Goal: Information Seeking & Learning: Learn about a topic

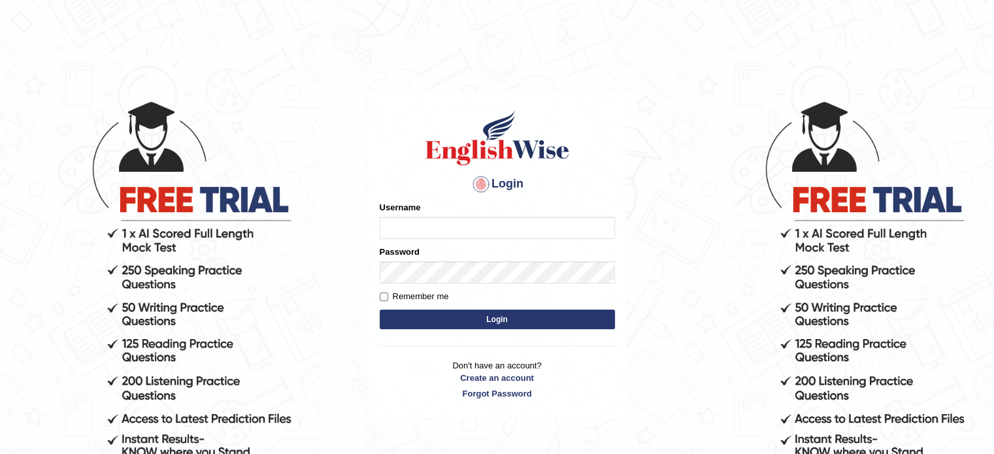
type input "0451698575"
click at [439, 314] on button "Login" at bounding box center [497, 320] width 235 height 20
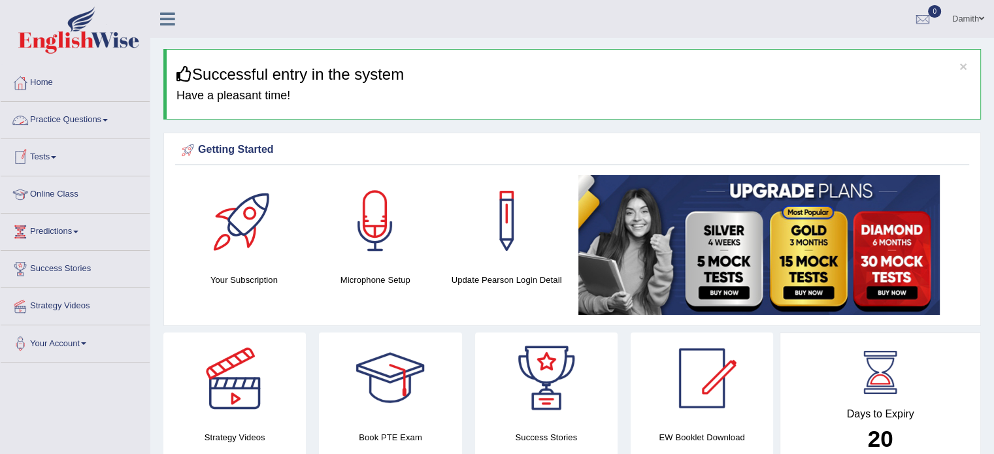
click at [97, 118] on link "Practice Questions" at bounding box center [75, 118] width 149 height 33
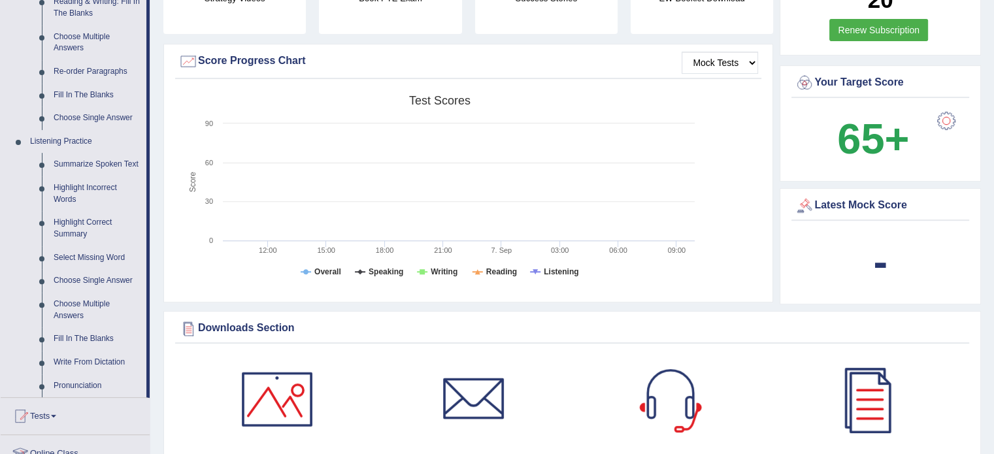
scroll to position [444, 0]
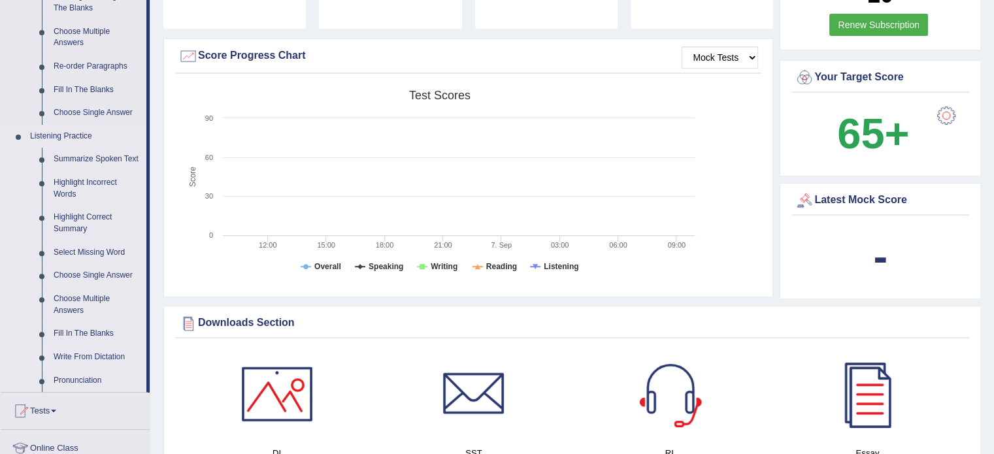
click at [105, 356] on link "Write From Dictation" at bounding box center [97, 358] width 99 height 24
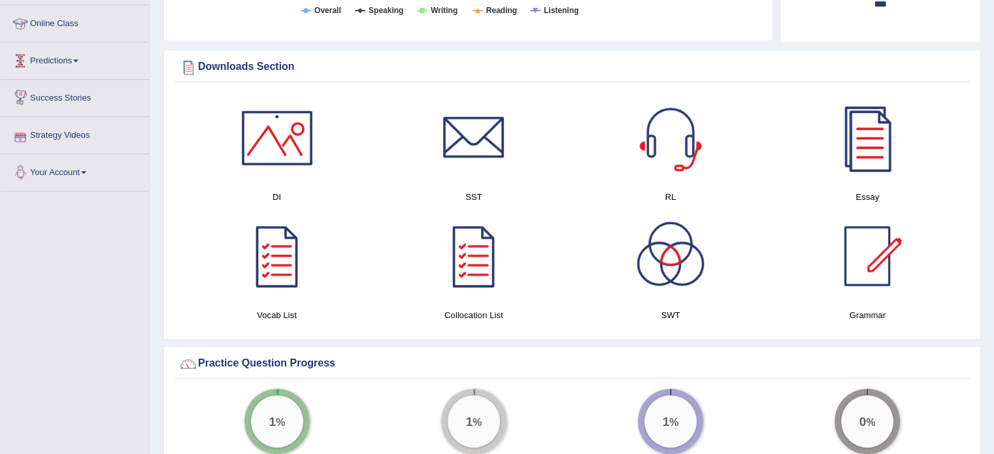
scroll to position [629, 0]
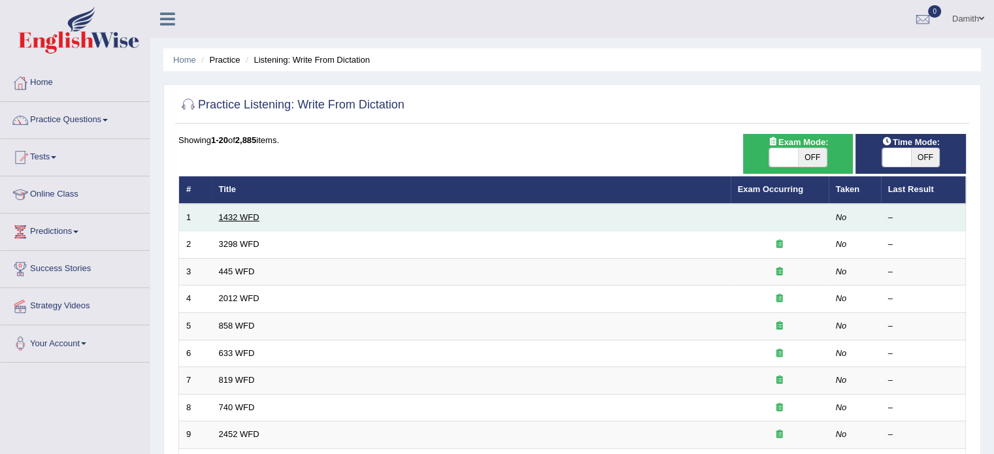
click at [232, 217] on link "1432 WFD" at bounding box center [239, 217] width 41 height 10
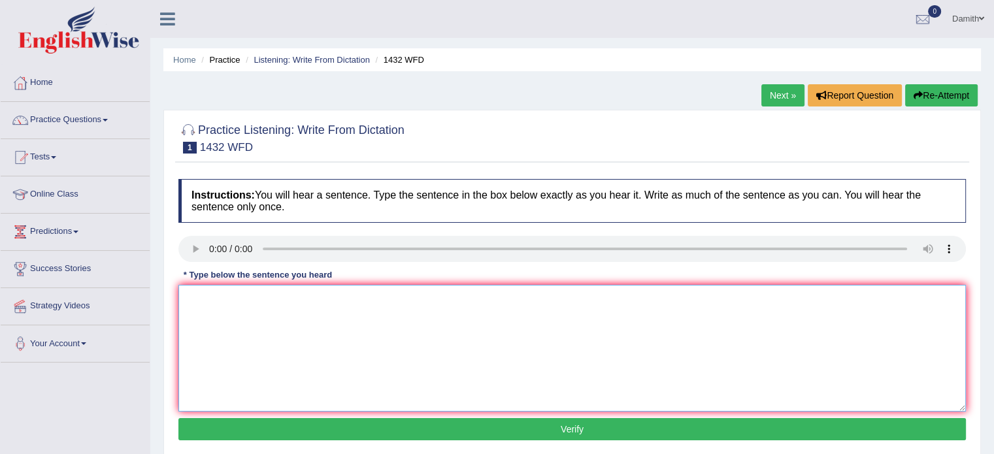
click at [196, 327] on textarea at bounding box center [571, 348] width 787 height 127
type textarea "Most physical activites benifits for health."
click at [331, 425] on button "Verify" at bounding box center [571, 429] width 787 height 22
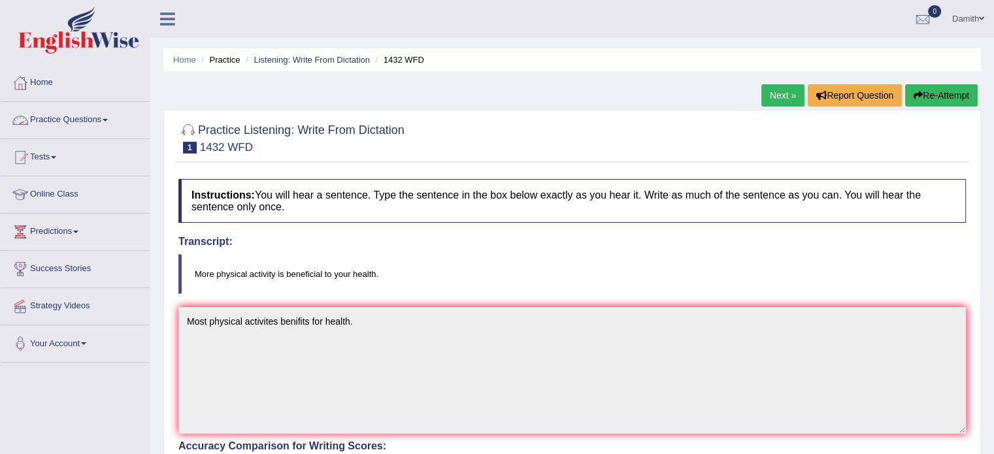
click at [98, 116] on link "Practice Questions" at bounding box center [75, 118] width 149 height 33
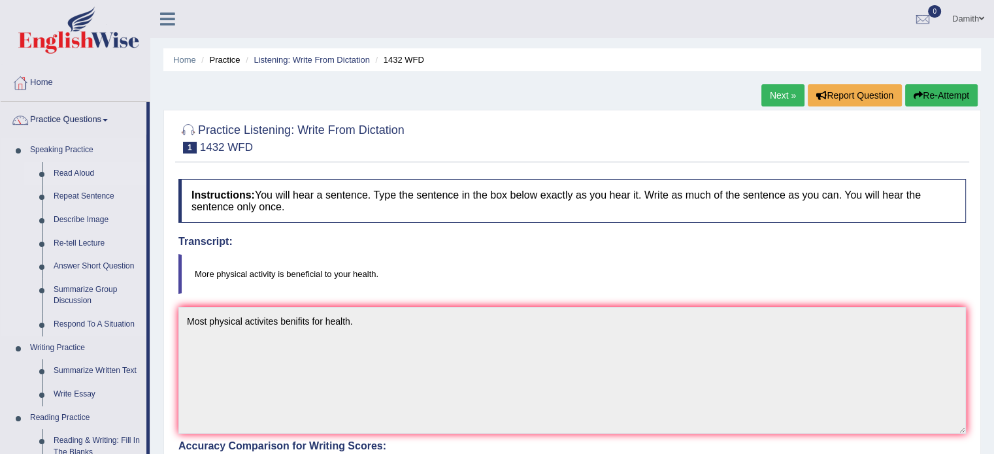
click at [84, 174] on link "Read Aloud" at bounding box center [97, 174] width 99 height 24
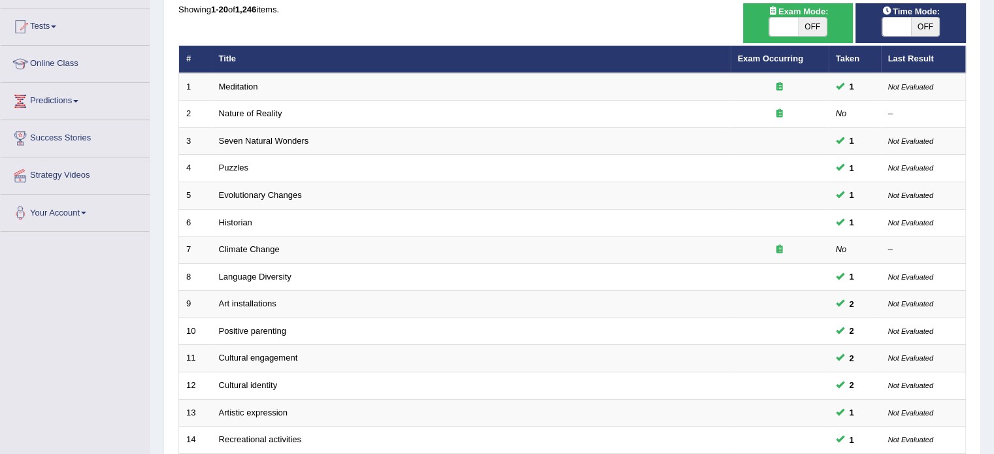
scroll to position [105, 0]
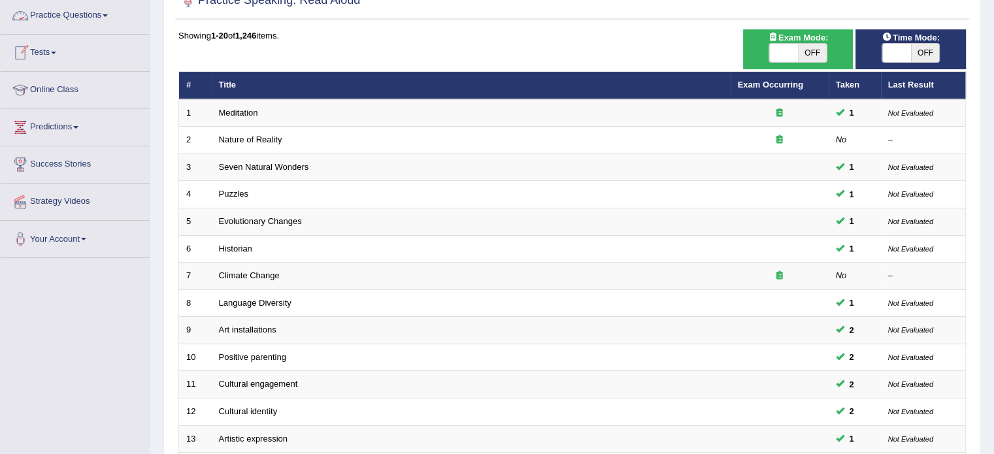
click at [110, 10] on link "Practice Questions" at bounding box center [75, 13] width 149 height 33
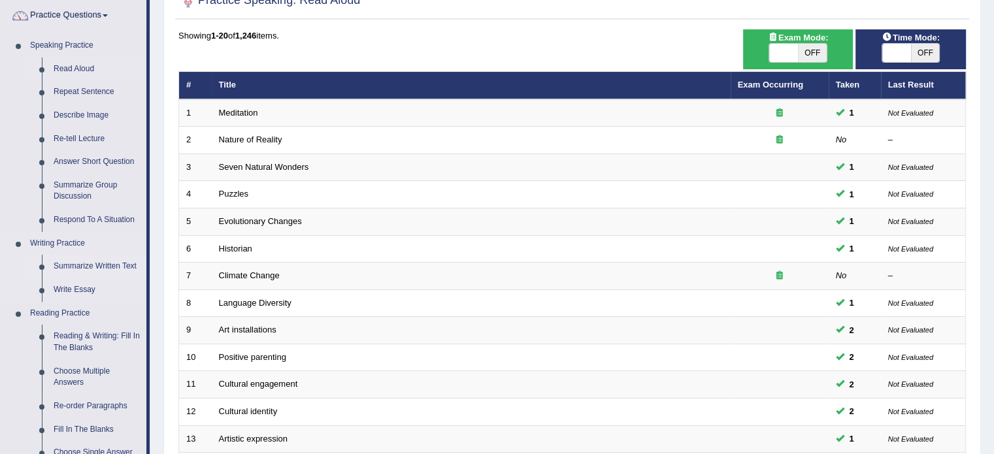
click at [87, 265] on link "Summarize Written Text" at bounding box center [97, 267] width 99 height 24
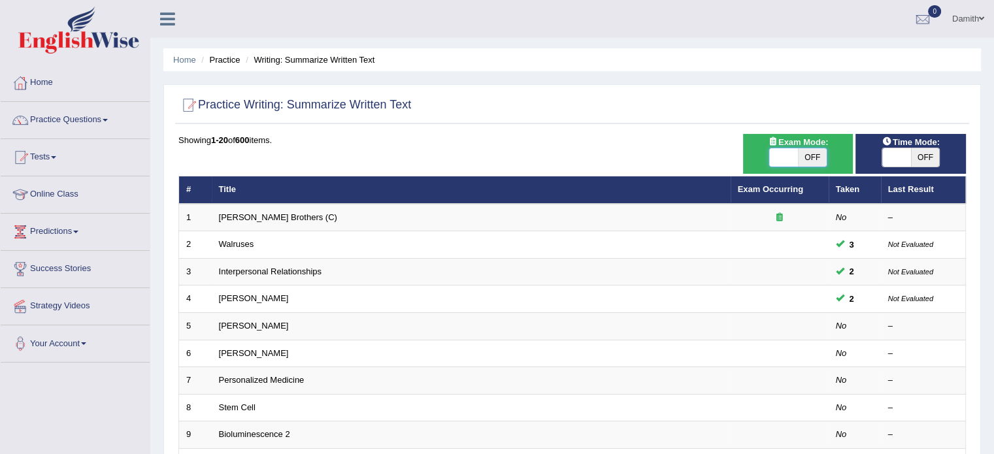
click at [795, 160] on span at bounding box center [783, 157] width 29 height 18
checkbox input "true"
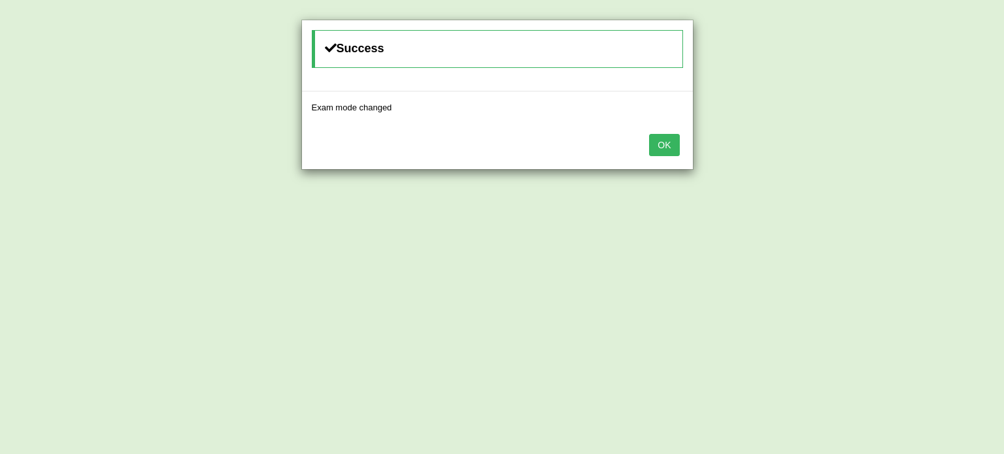
click at [658, 135] on button "OK" at bounding box center [664, 145] width 30 height 22
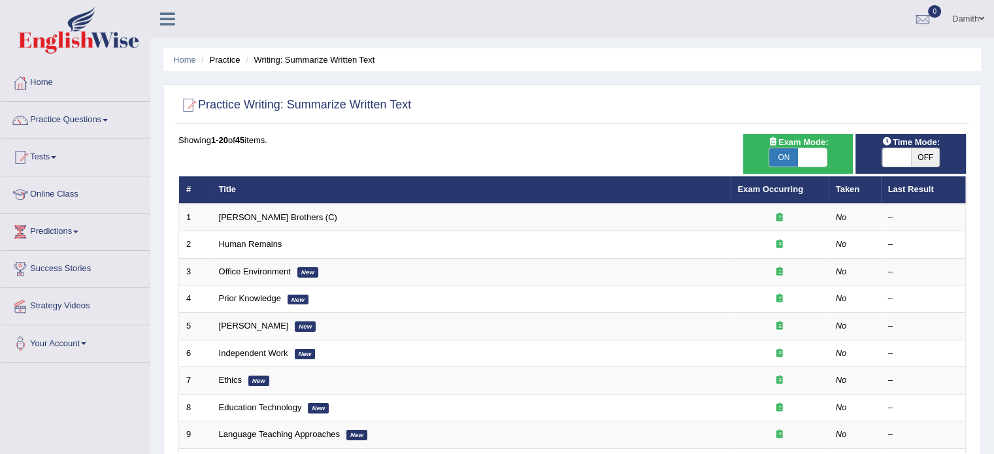
click at [900, 154] on span at bounding box center [896, 157] width 29 height 18
checkbox input "true"
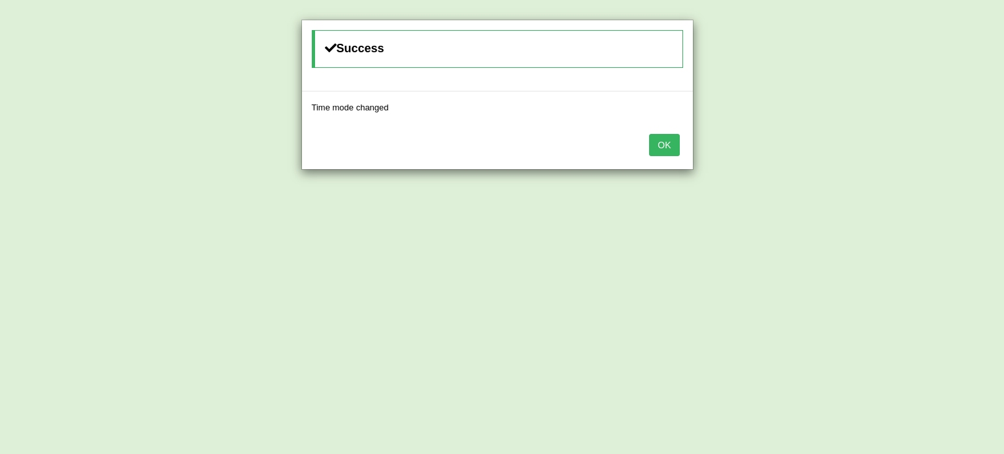
click at [664, 143] on button "OK" at bounding box center [664, 145] width 30 height 22
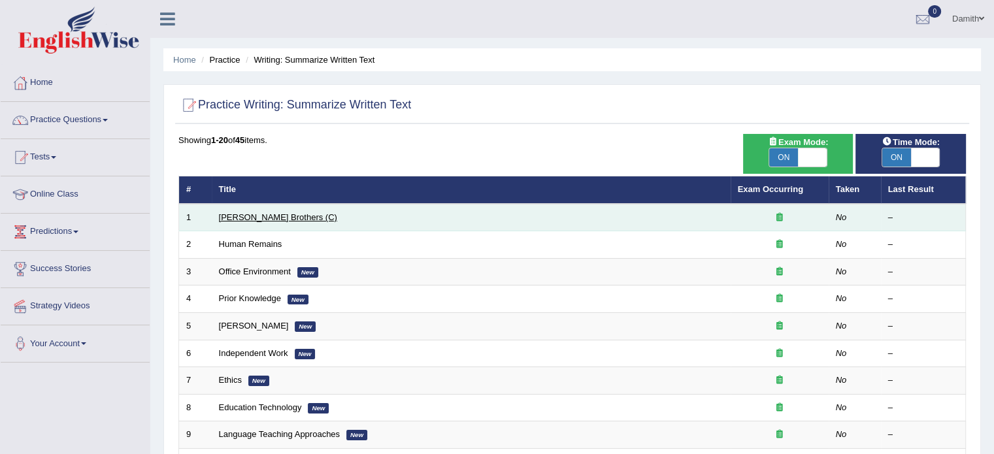
click at [255, 216] on link "[PERSON_NAME] Brothers (C)" at bounding box center [278, 217] width 118 height 10
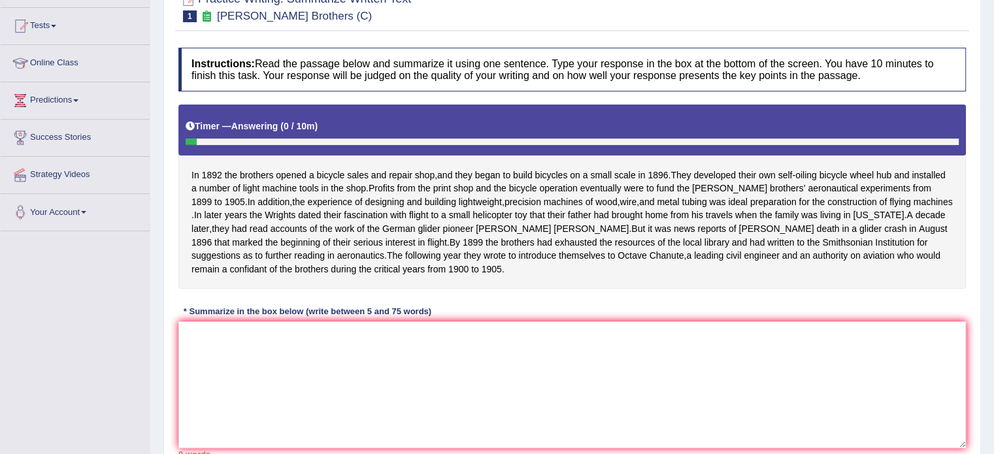
scroll to position [131, 0]
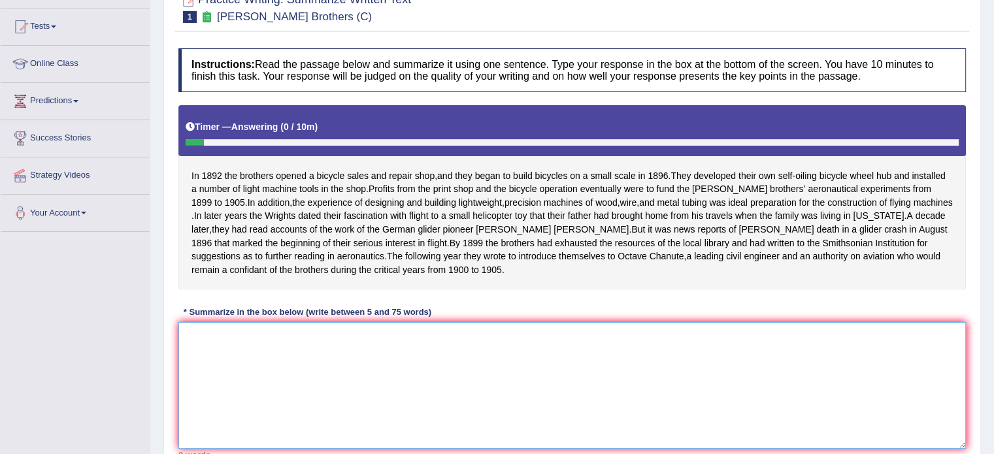
click at [288, 356] on textarea at bounding box center [571, 385] width 787 height 127
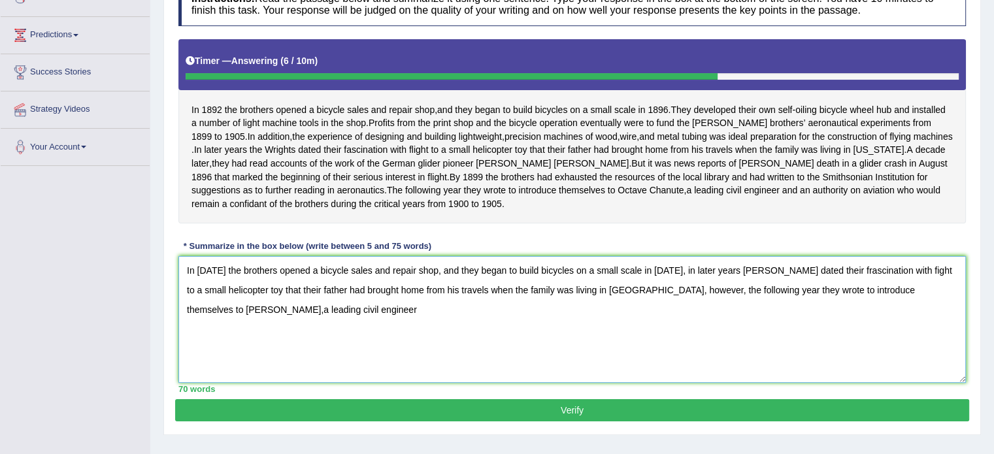
scroll to position [223, 0]
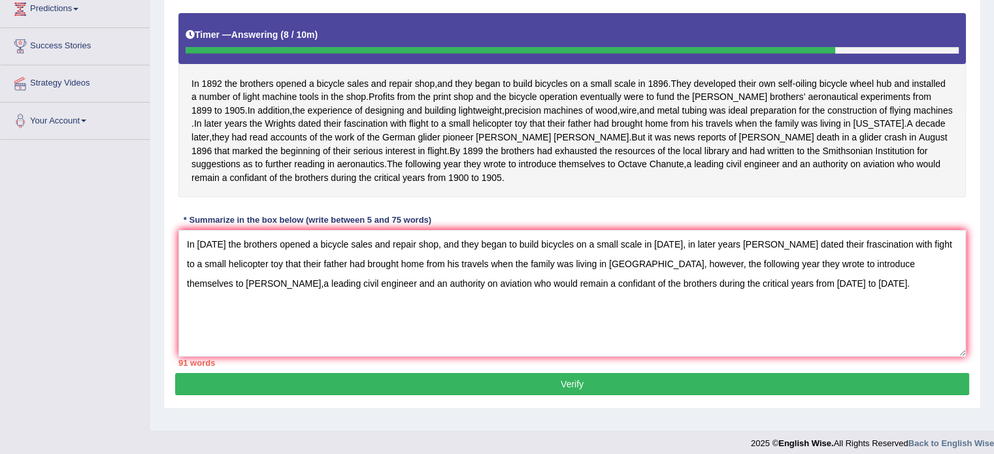
click at [993, 7] on div "Home Practice Writing: Summarize Written Text Wright Brothers (C) Next » Report…" at bounding box center [572, 103] width 844 height 653
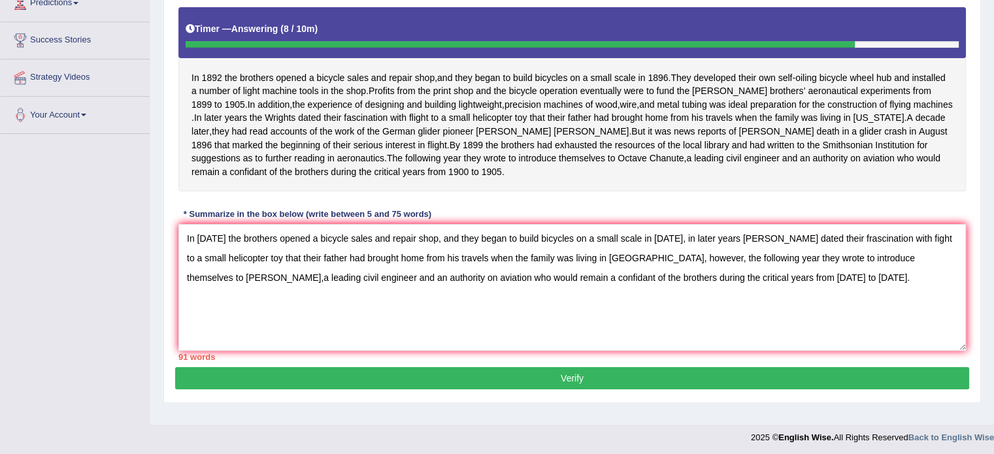
scroll to position [232, 0]
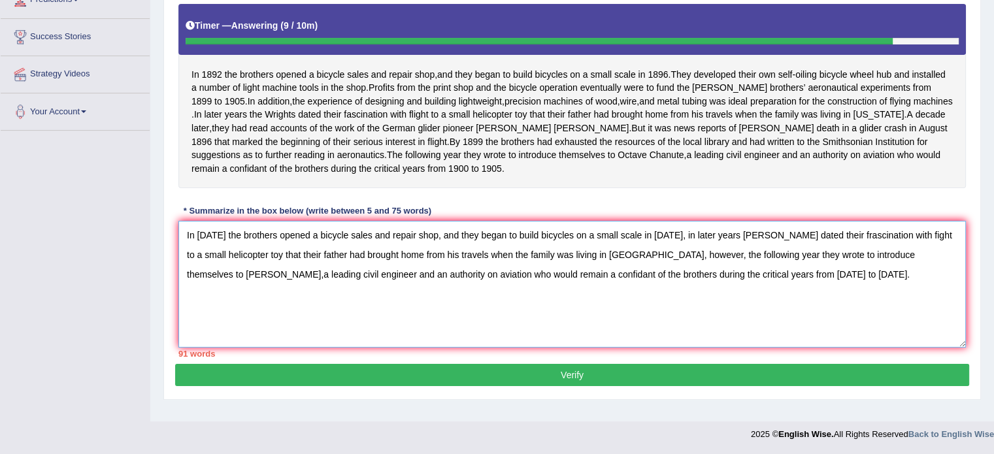
click at [700, 267] on textarea "In 1982 the brothers opened a bicycle sales and repair shop, and they began to …" at bounding box center [571, 284] width 787 height 127
click at [942, 266] on textarea "In 1982 the brothers opened a bicycle sales and repair shop, and they began to …" at bounding box center [571, 284] width 787 height 127
click at [465, 284] on textarea "In 1982 the brothers opened a bicycle sales and repair shop, and they began to …" at bounding box center [571, 284] width 787 height 127
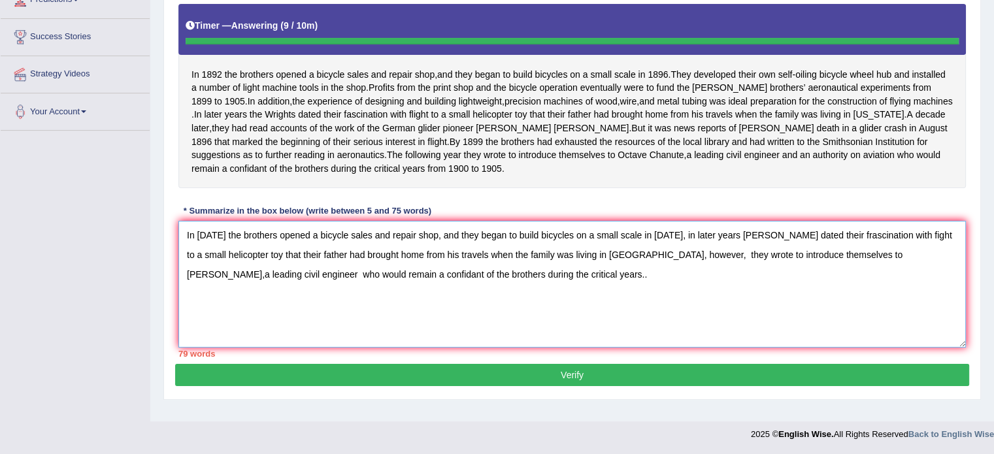
type textarea "In 1982 the brothers opened a bicycle sales and repair shop, and they began to …"
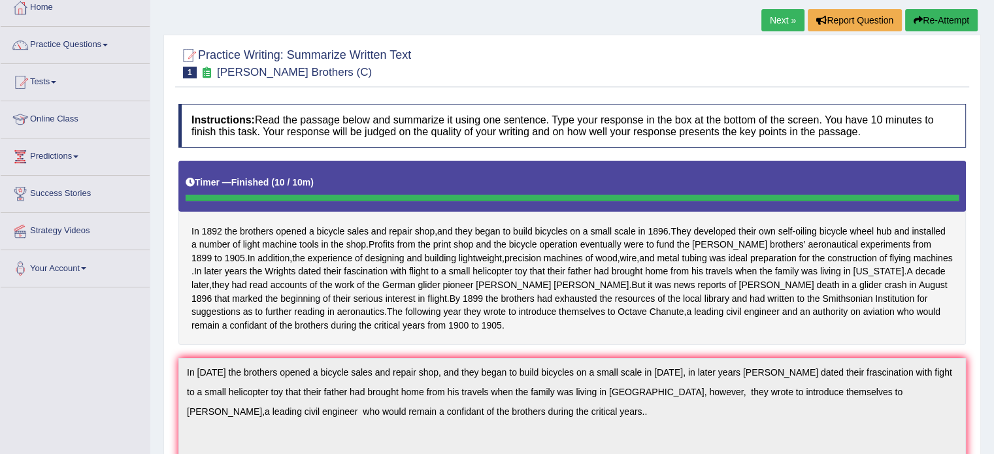
scroll to position [66, 0]
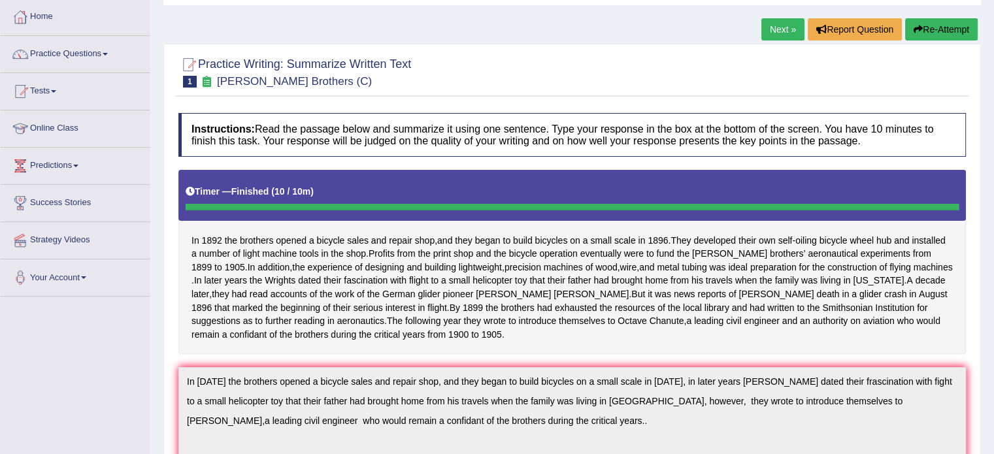
click at [934, 29] on button "Re-Attempt" at bounding box center [941, 29] width 73 height 22
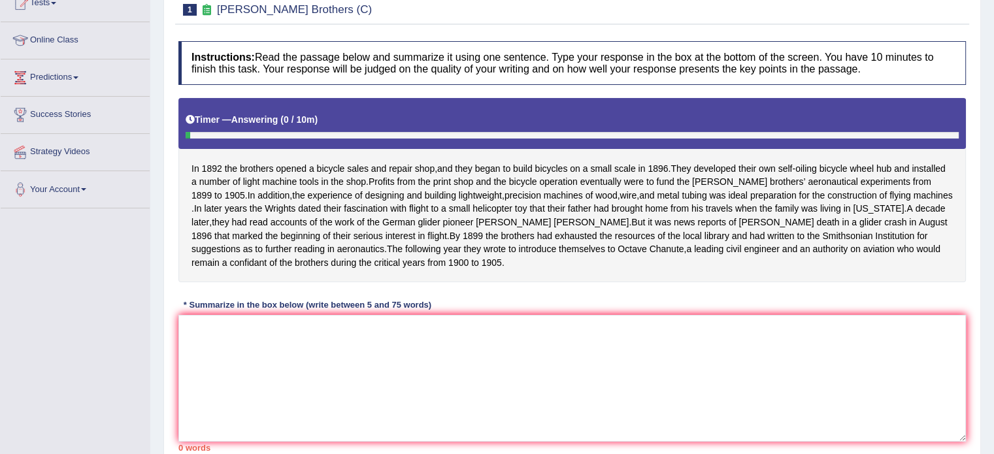
scroll to position [171, 0]
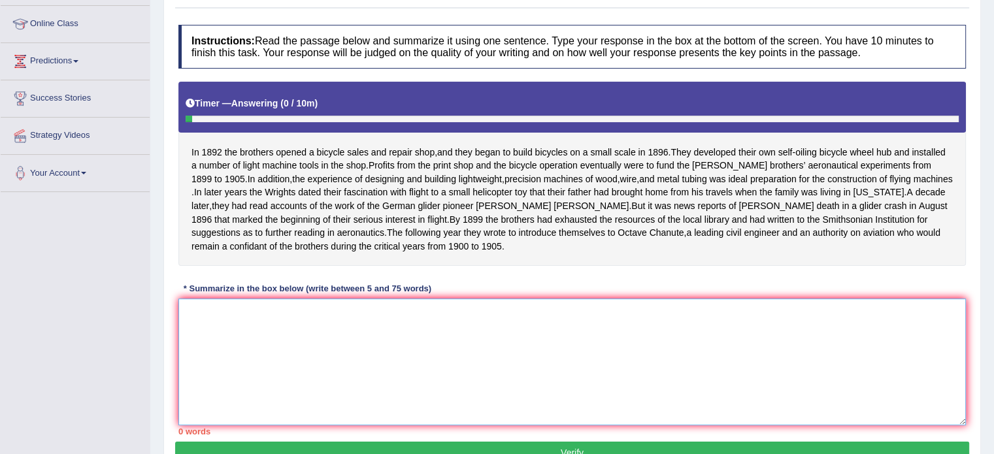
click at [374, 363] on textarea at bounding box center [571, 362] width 787 height 127
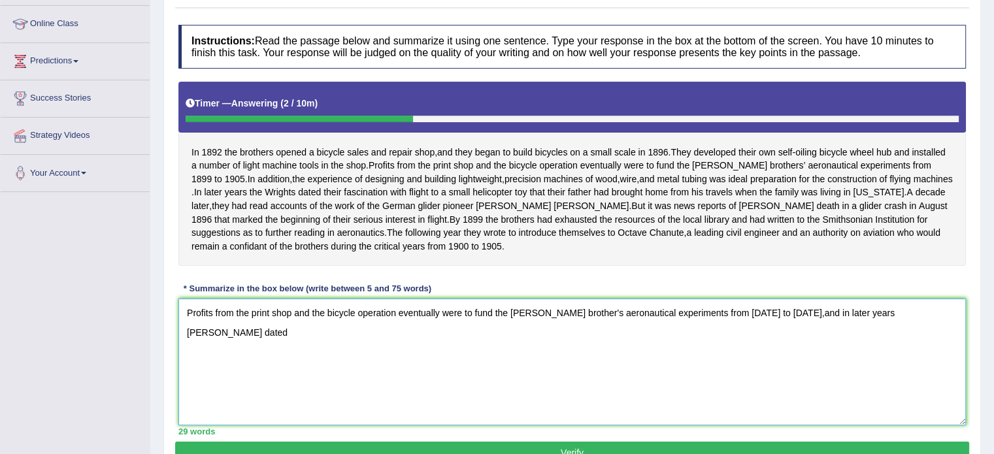
click at [845, 324] on textarea "Profits from the print shop and the bicycle operation eventually were to fund t…" at bounding box center [571, 362] width 787 height 127
click at [510, 323] on textarea "Profits from the print shop and the bicycle operation eventually were to fund t…" at bounding box center [571, 362] width 787 height 127
click at [516, 326] on textarea "Profits from the print shop and the bicycle operation eventually were to fund t…" at bounding box center [571, 362] width 787 height 127
click at [847, 323] on textarea "Profits from the print shop and the bicycle operation eventually were to fund t…" at bounding box center [571, 362] width 787 height 127
click at [902, 326] on textarea "Profits from the print shop and the bicycle operation eventually were to fund t…" at bounding box center [571, 362] width 787 height 127
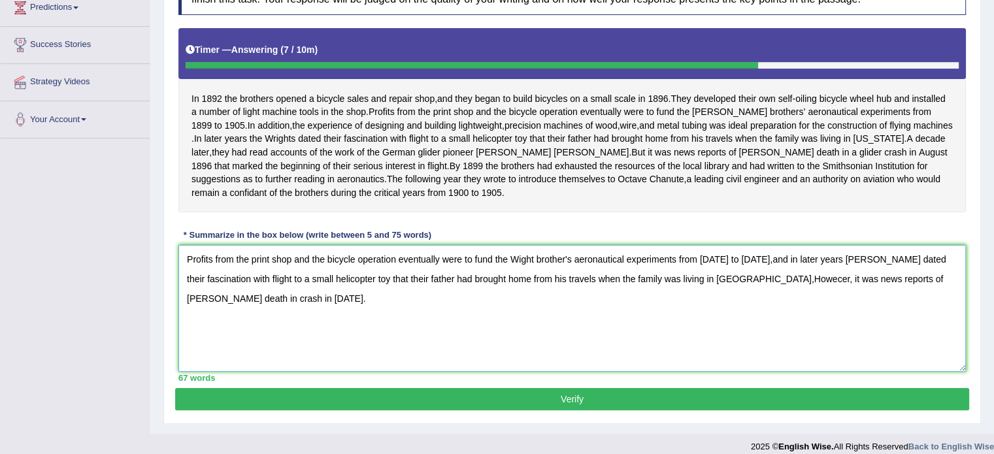
scroll to position [248, 0]
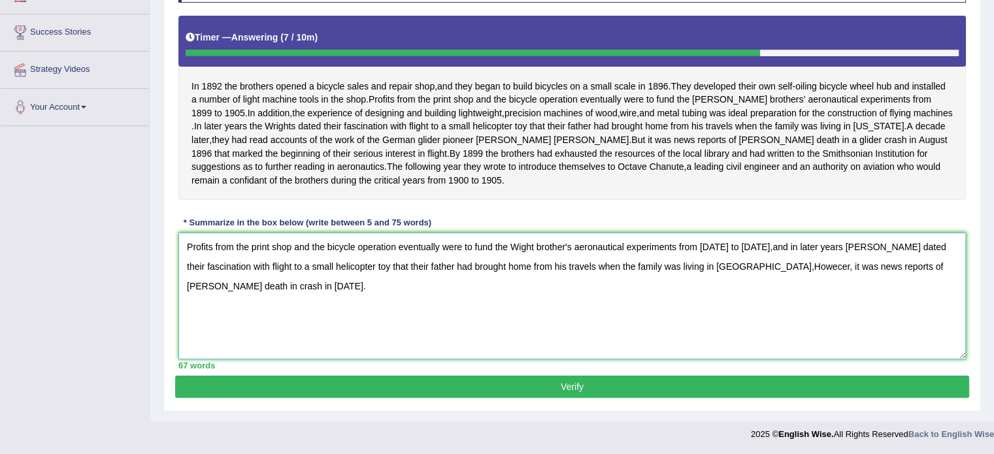
type textarea "Profits from the print shop and the bicycle operation eventually were to fund t…"
click at [906, 389] on button "Verify" at bounding box center [572, 387] width 794 height 22
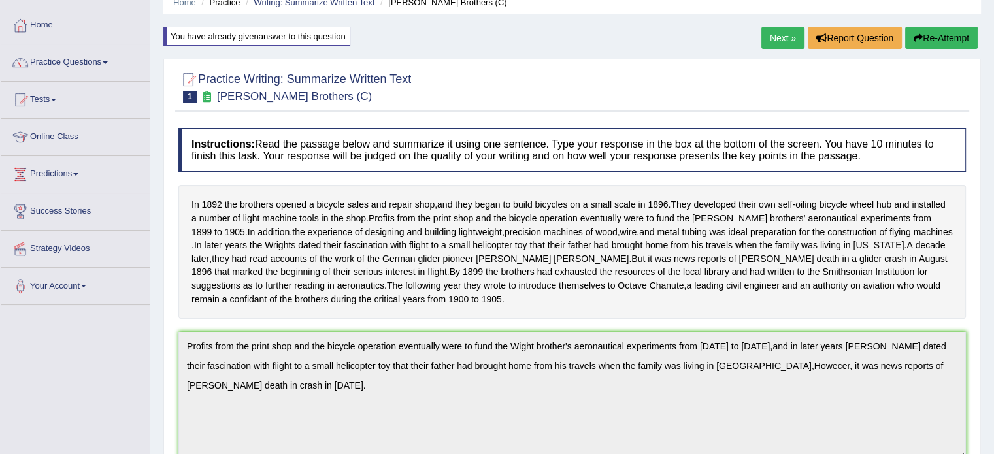
scroll to position [0, 0]
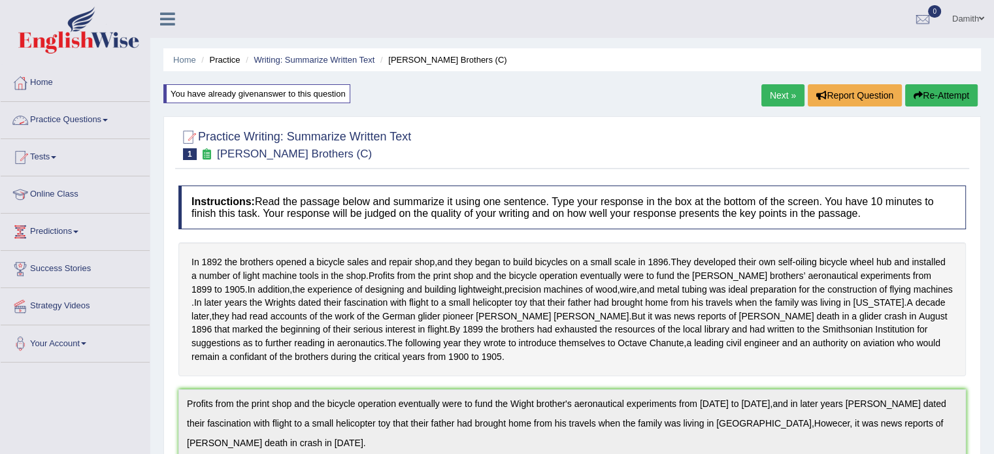
click at [104, 118] on link "Practice Questions" at bounding box center [75, 118] width 149 height 33
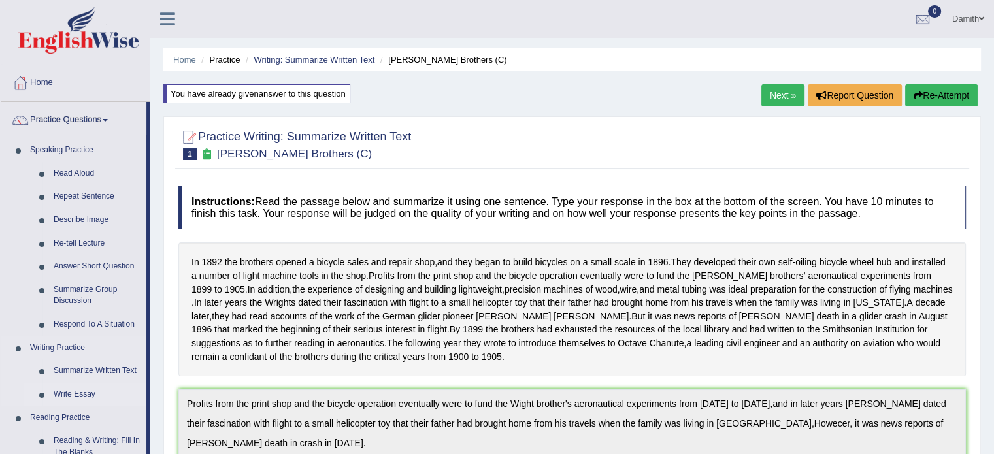
click at [82, 395] on link "Write Essay" at bounding box center [97, 395] width 99 height 24
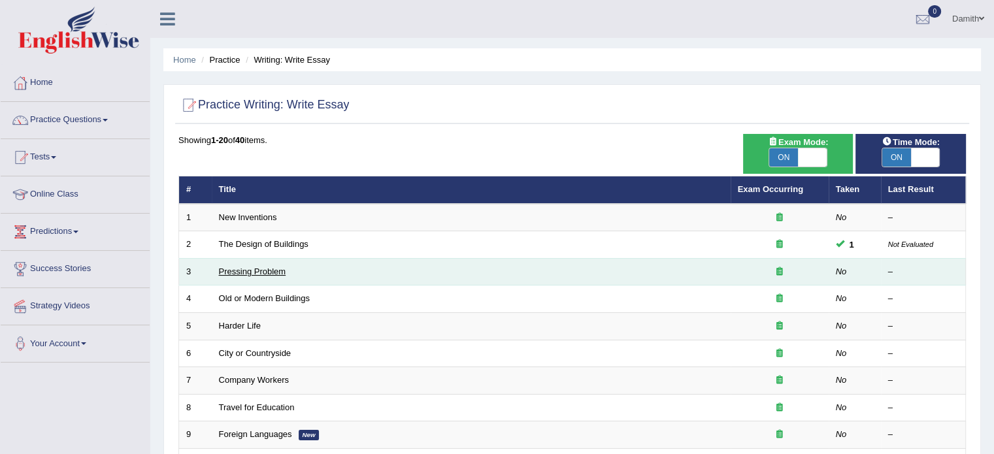
click at [257, 269] on link "Pressing Problem" at bounding box center [252, 272] width 67 height 10
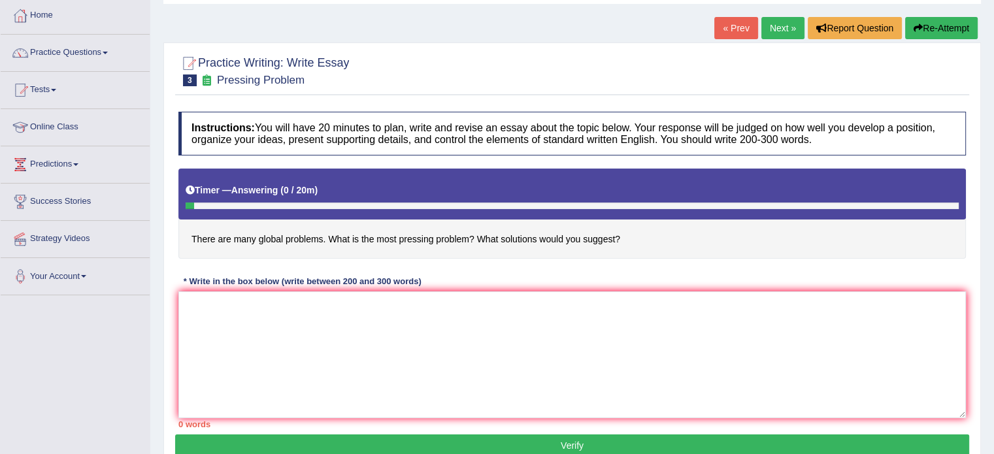
scroll to position [78, 0]
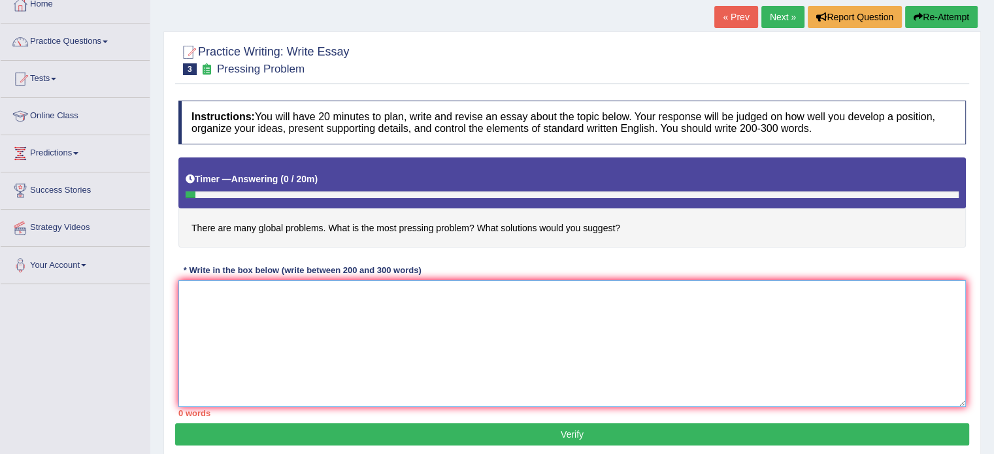
click at [512, 352] on textarea at bounding box center [571, 343] width 787 height 127
click at [559, 358] on textarea "In todays complex world,numerous issues and topic are subject t" at bounding box center [571, 343] width 787 height 127
click at [510, 291] on textarea "In todays complex world,numerous issues and topic are subject to debate.One sch…" at bounding box center [571, 343] width 787 height 127
click at [548, 295] on textarea "In todays complex world,numerous issues and topic are subject to debate.One suc…" at bounding box center [571, 343] width 787 height 127
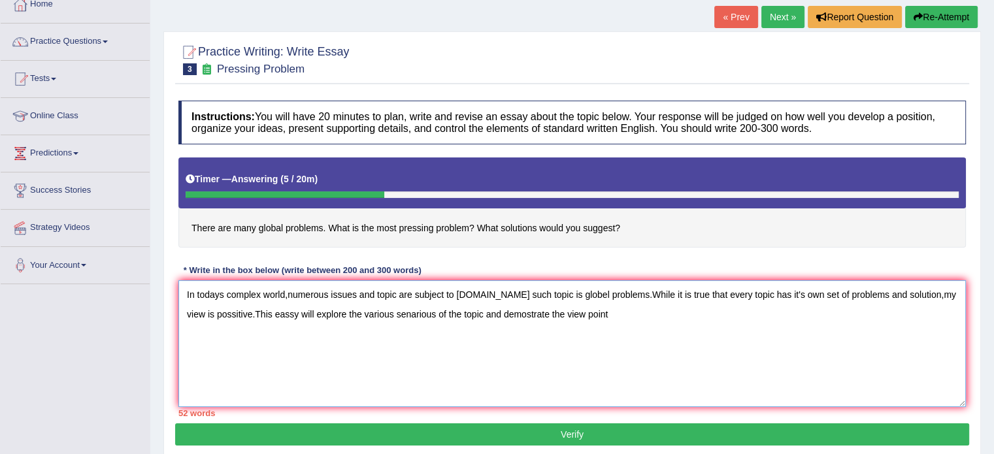
click at [566, 314] on textarea "In todays complex world,numerous issues and topic are subject to debate.One suc…" at bounding box center [571, 343] width 787 height 127
click at [593, 314] on textarea "In todays complex world,numerous issues and topic are subject to debate.One suc…" at bounding box center [571, 343] width 787 height 127
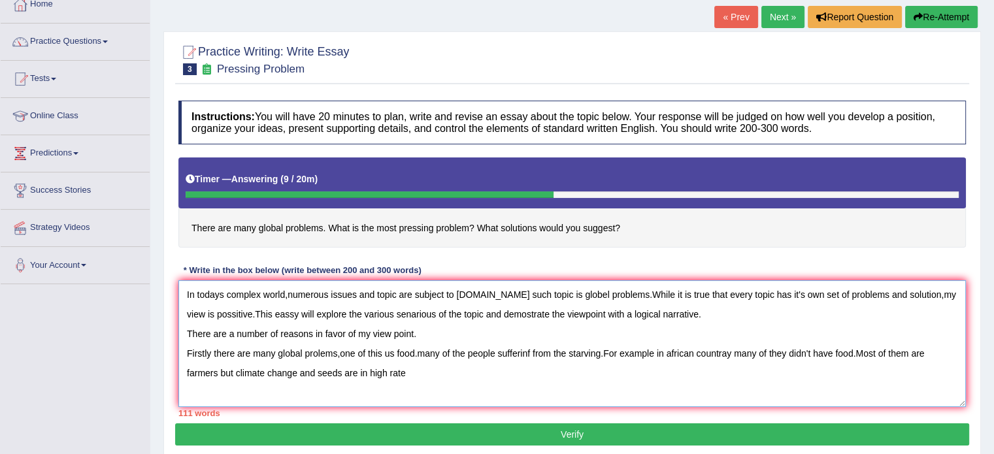
drag, startPoint x: 534, startPoint y: 346, endPoint x: 358, endPoint y: 396, distance: 182.8
click at [358, 396] on textarea "In todays complex world,numerous issues and topic are subject to debate.One suc…" at bounding box center [571, 343] width 787 height 127
click at [410, 372] on textarea "In todays complex world,numerous issues and topic are subject to debate.One suc…" at bounding box center [571, 343] width 787 height 127
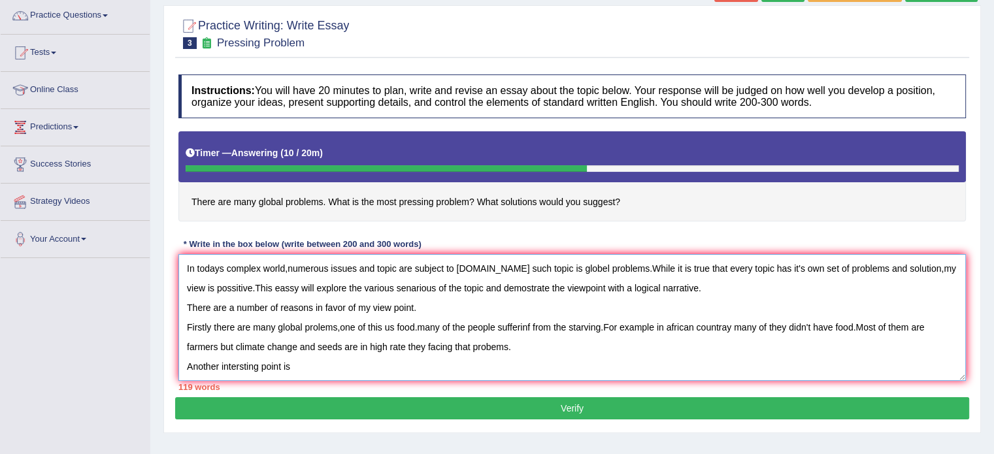
click at [491, 344] on textarea "In todays complex world,numerous issues and topic are subject to debate.One suc…" at bounding box center [571, 317] width 787 height 127
click at [301, 363] on textarea "In todays complex world,numerous issues and topic are subject to debate.One suc…" at bounding box center [571, 317] width 787 height 127
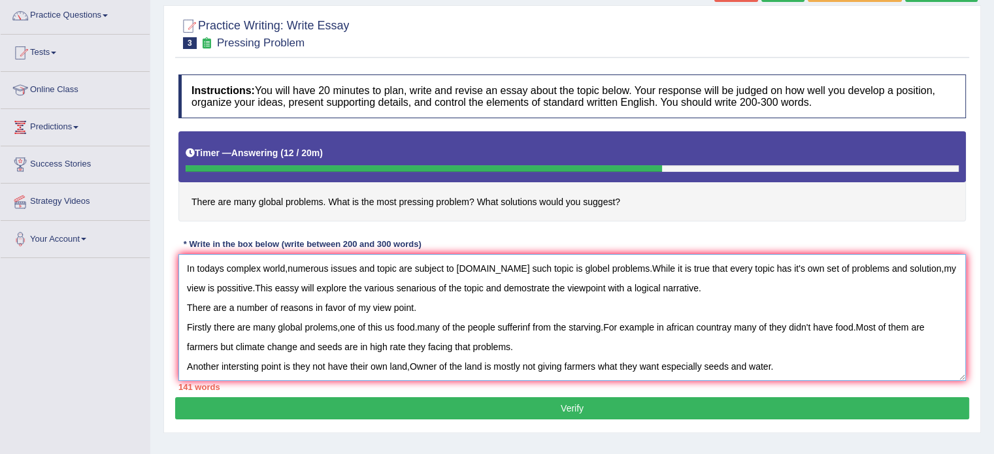
scroll to position [10, 0]
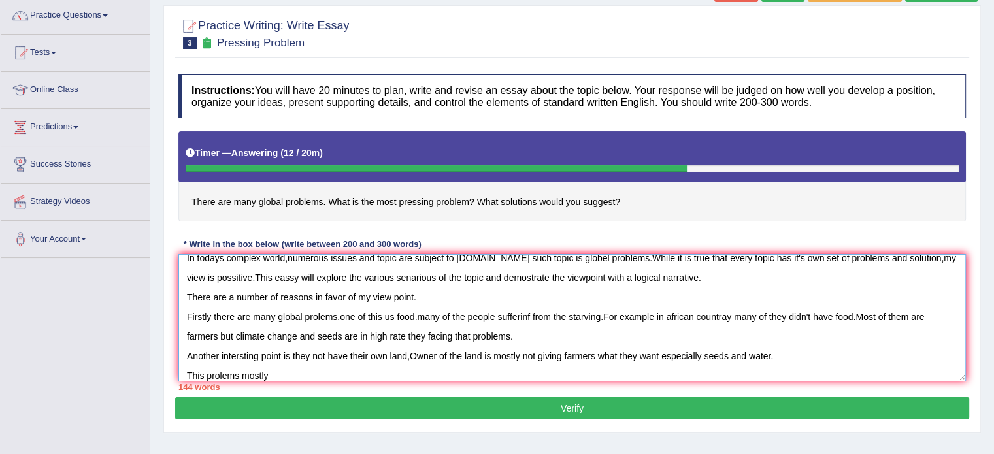
click at [238, 372] on textarea "In todays complex world,numerous issues and topic are subject to debate.One suc…" at bounding box center [571, 317] width 787 height 127
click at [287, 370] on textarea "In todays complex world,numerous issues and topic are subject to debate.One suc…" at bounding box center [571, 317] width 787 height 127
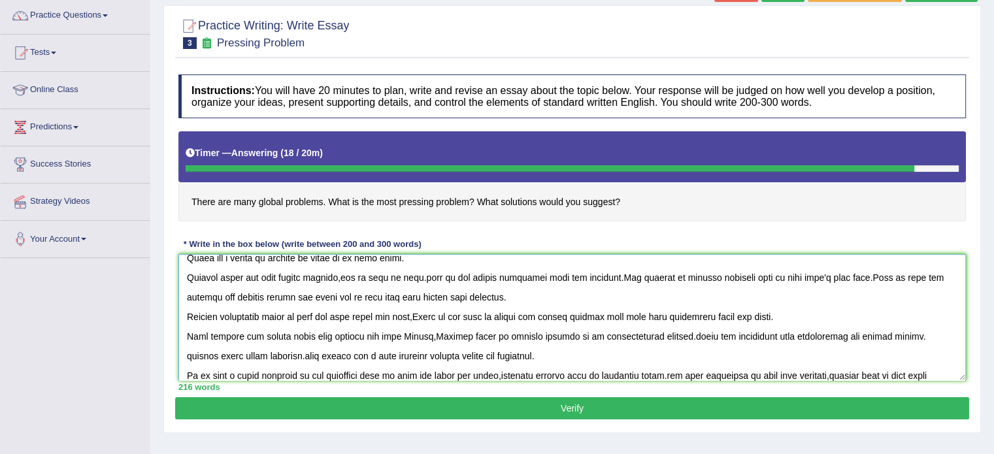
scroll to position [70, 0]
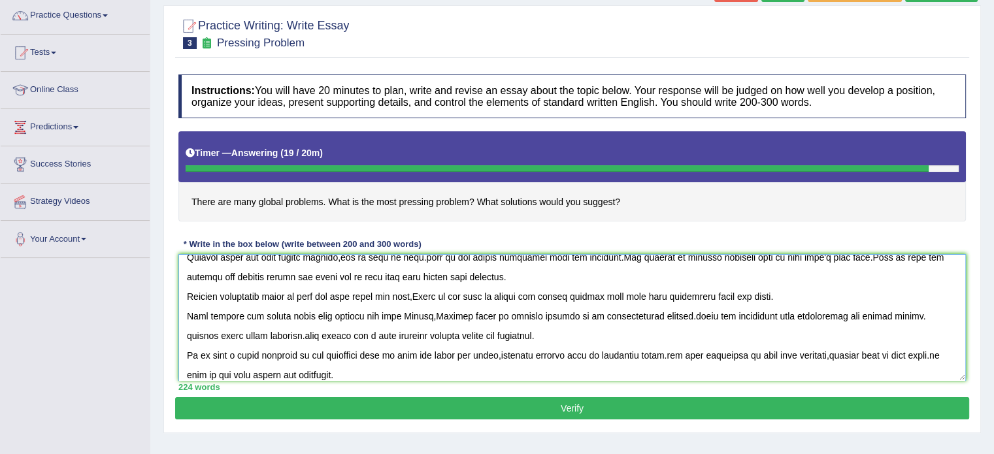
type textarea "In todays complex world,numerous issues and topic are subject to debate.One suc…"
click at [917, 407] on button "Verify" at bounding box center [572, 408] width 794 height 22
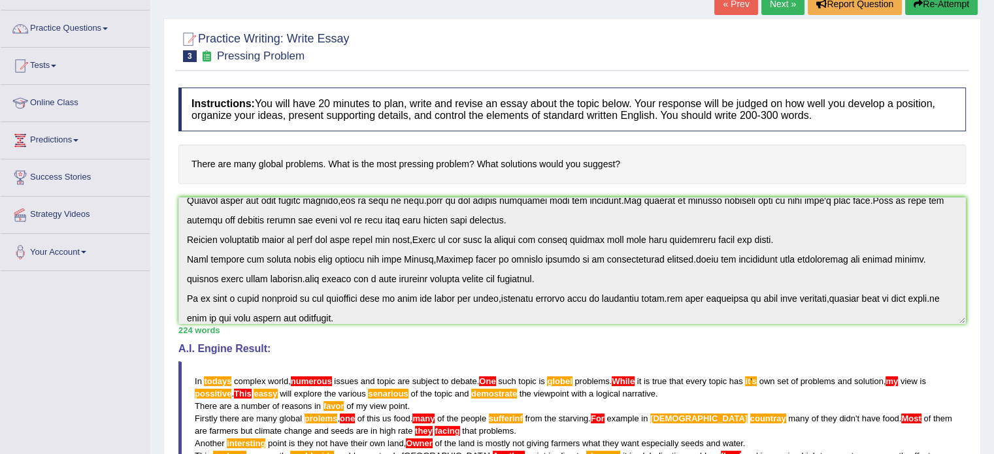
scroll to position [0, 0]
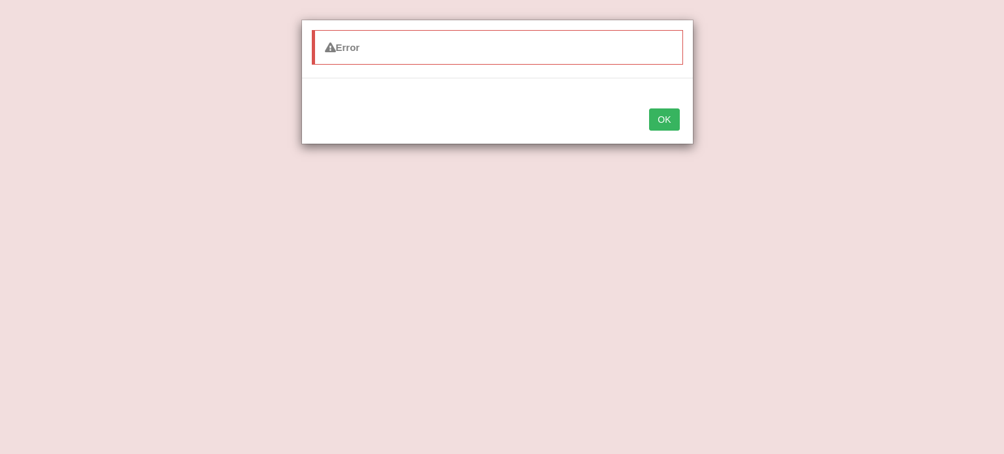
click at [676, 126] on button "OK" at bounding box center [664, 119] width 30 height 22
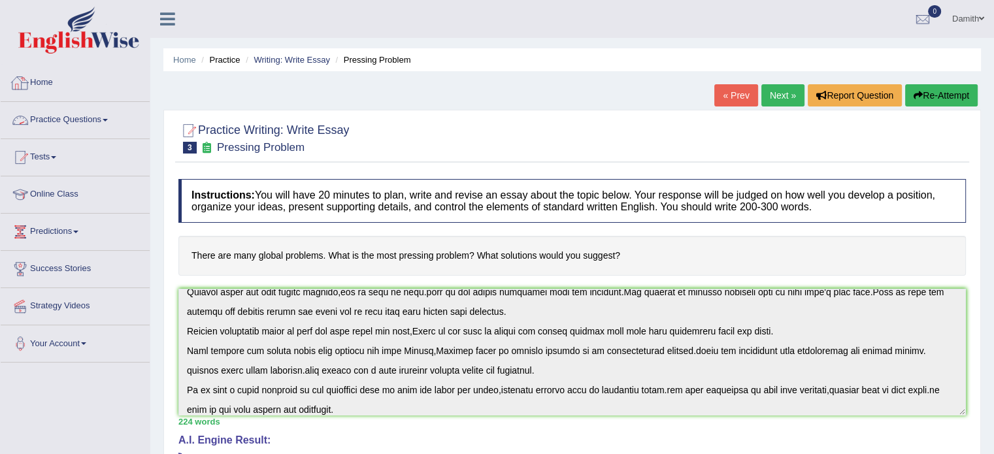
click at [98, 112] on link "Practice Questions" at bounding box center [75, 118] width 149 height 33
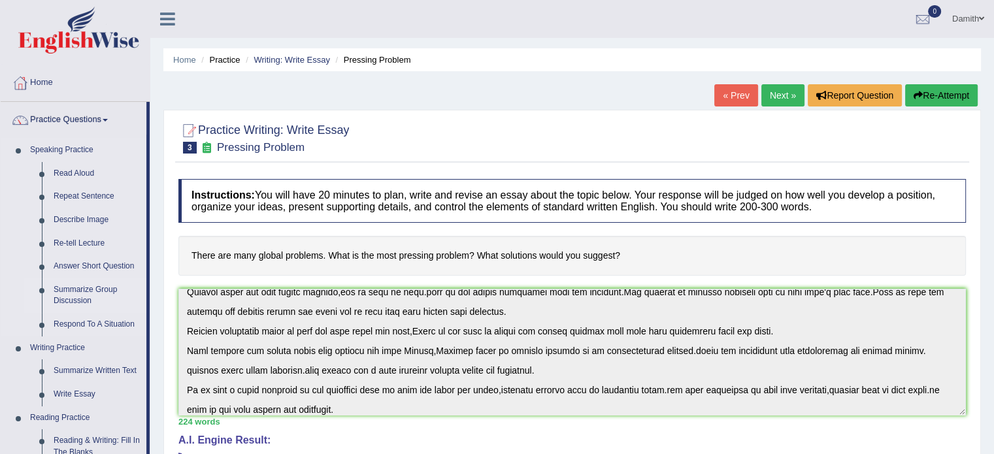
click at [101, 291] on link "Summarize Group Discussion" at bounding box center [97, 295] width 99 height 35
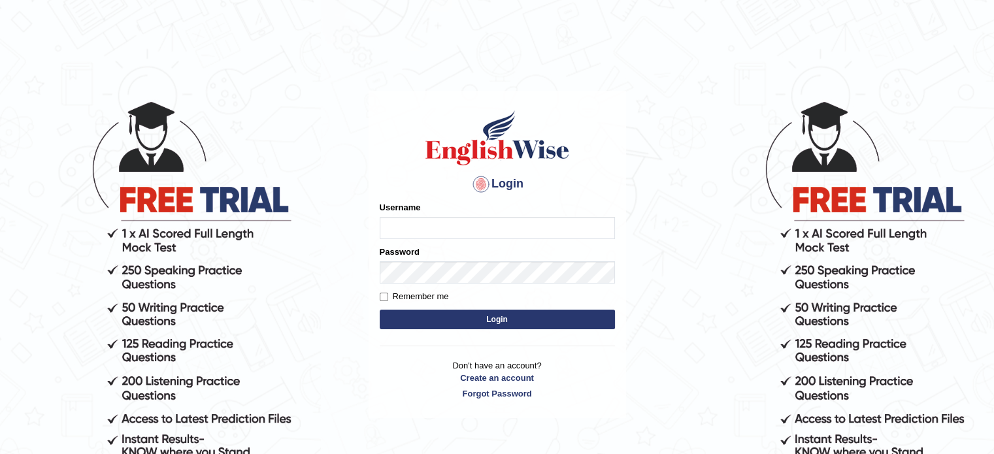
type input "0451698575"
click at [465, 322] on button "Login" at bounding box center [497, 320] width 235 height 20
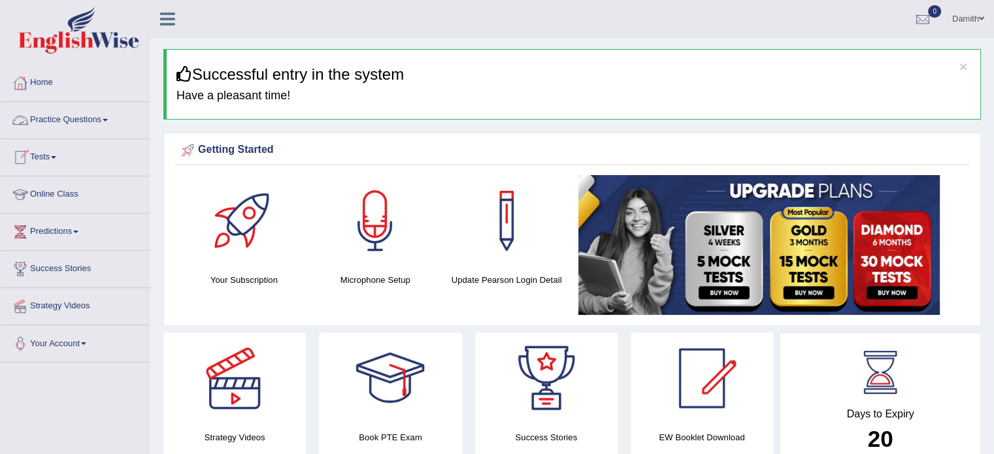
click at [77, 127] on link "Practice Questions" at bounding box center [75, 118] width 149 height 33
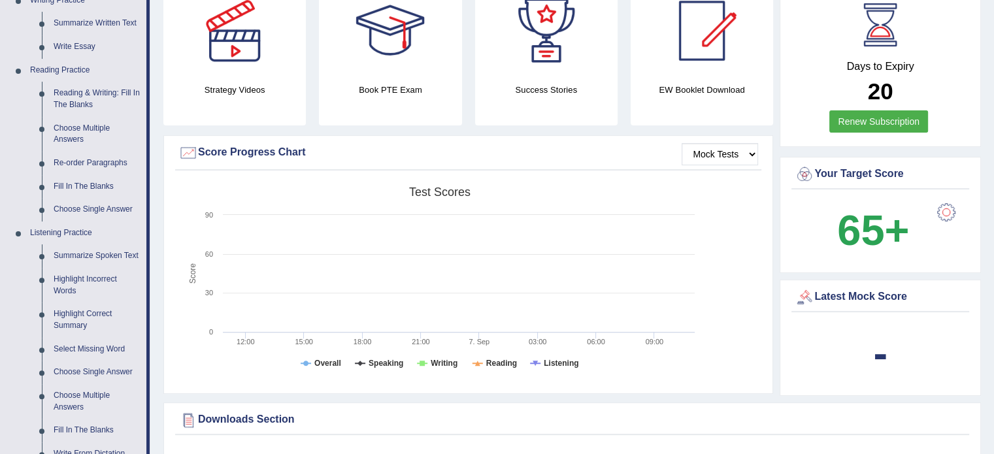
scroll to position [374, 0]
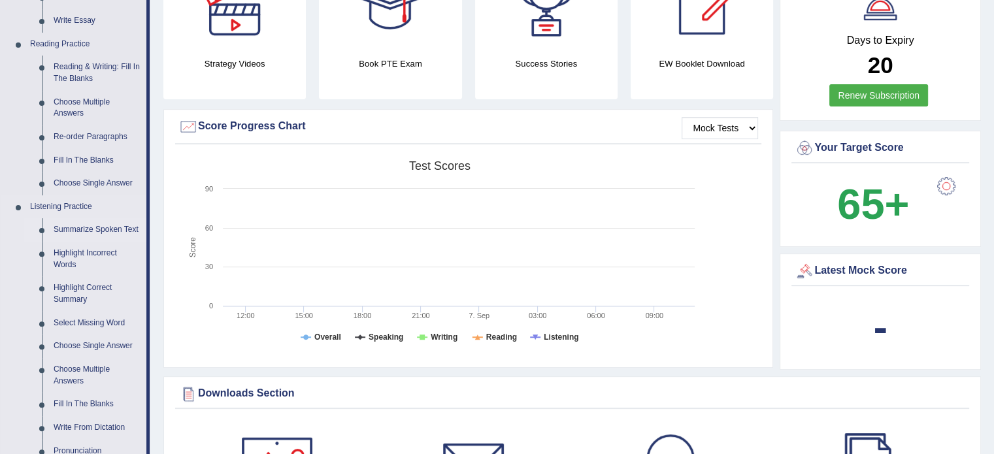
click at [108, 228] on link "Summarize Spoken Text" at bounding box center [97, 230] width 99 height 24
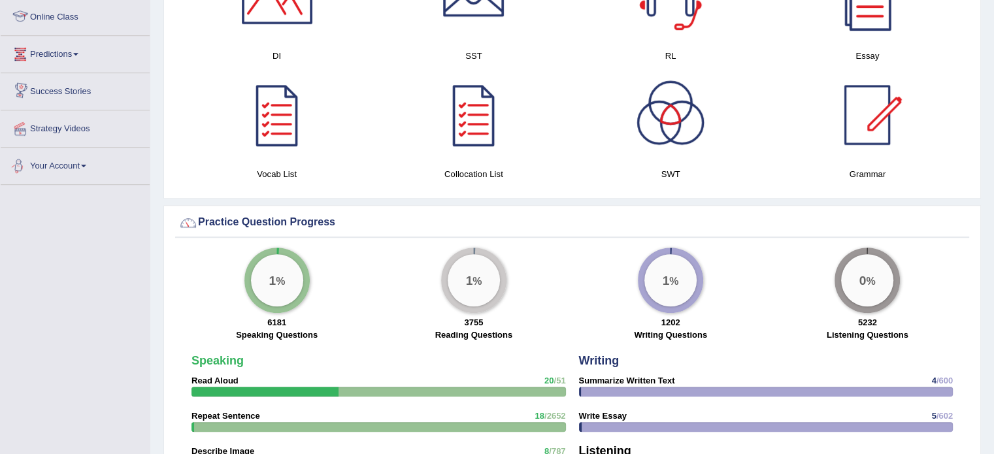
scroll to position [778, 0]
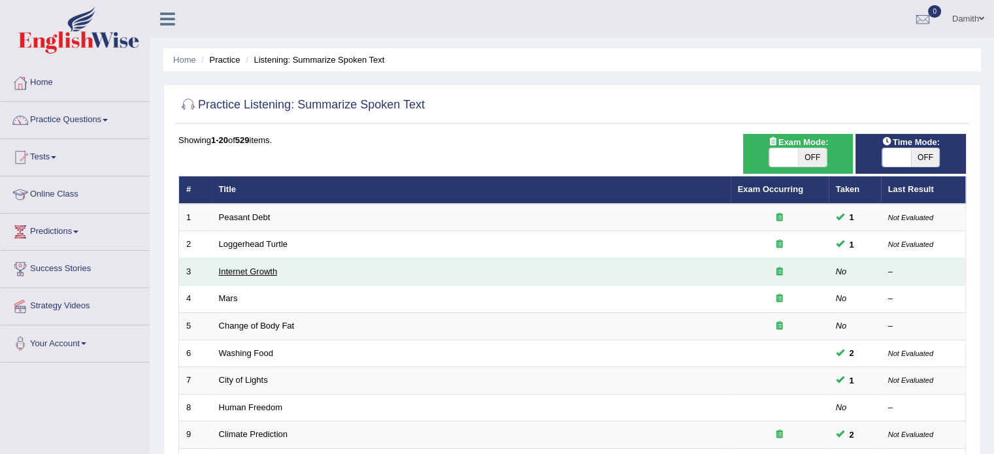
click at [256, 273] on link "Internet Growth" at bounding box center [248, 272] width 59 height 10
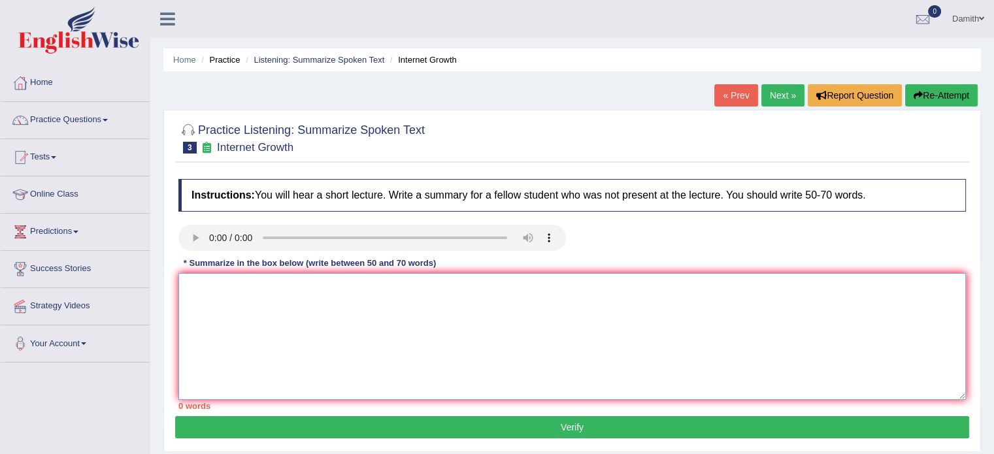
click at [199, 284] on textarea at bounding box center [571, 336] width 787 height 127
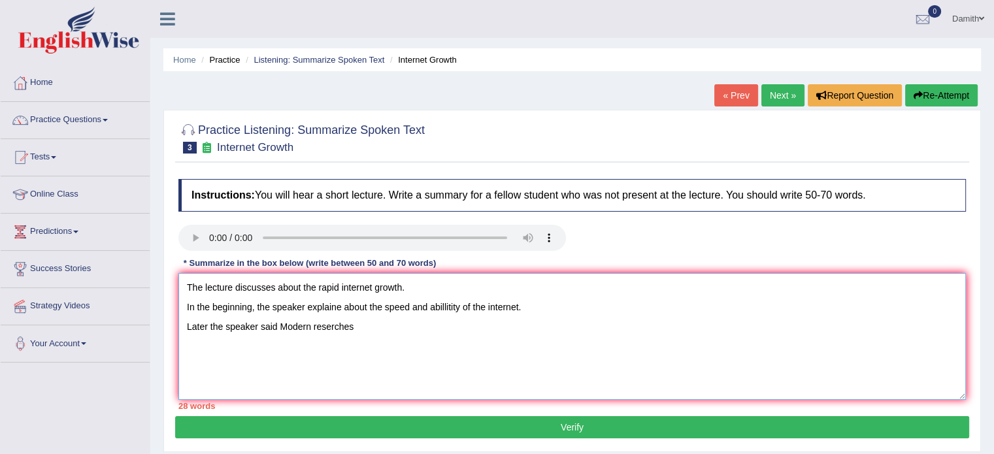
click at [329, 325] on textarea "The lecture discusses about the rapid internet growth. In the beginning, the sp…" at bounding box center [571, 336] width 787 height 127
click at [369, 326] on textarea "The lecture discusses about the rapid internet growth. In the beginning, the sp…" at bounding box center [571, 336] width 787 height 127
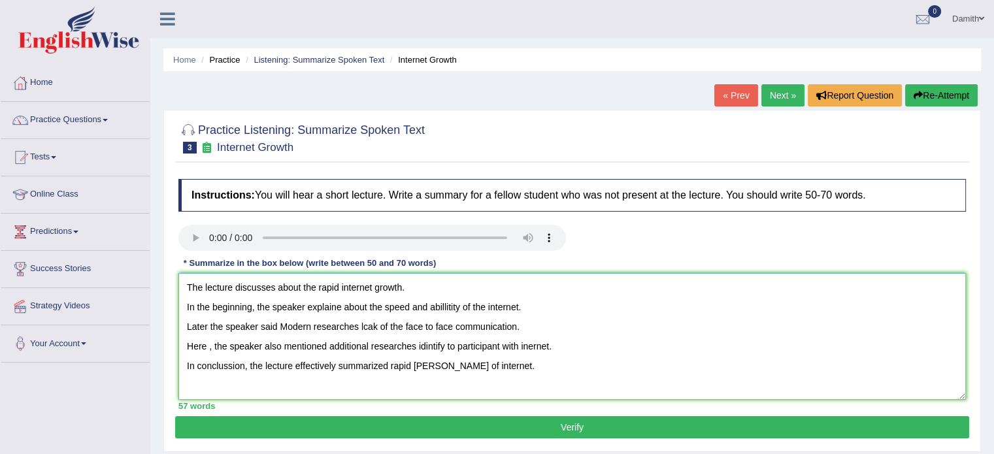
type textarea "The lecture discusses about the rapid internet growth. In the beginning, the sp…"
click at [508, 426] on button "Verify" at bounding box center [572, 427] width 794 height 22
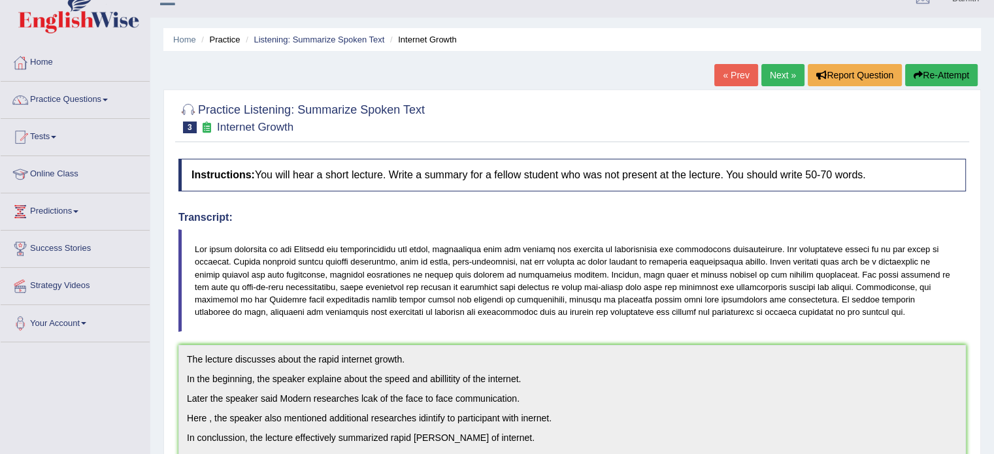
scroll to position [16, 0]
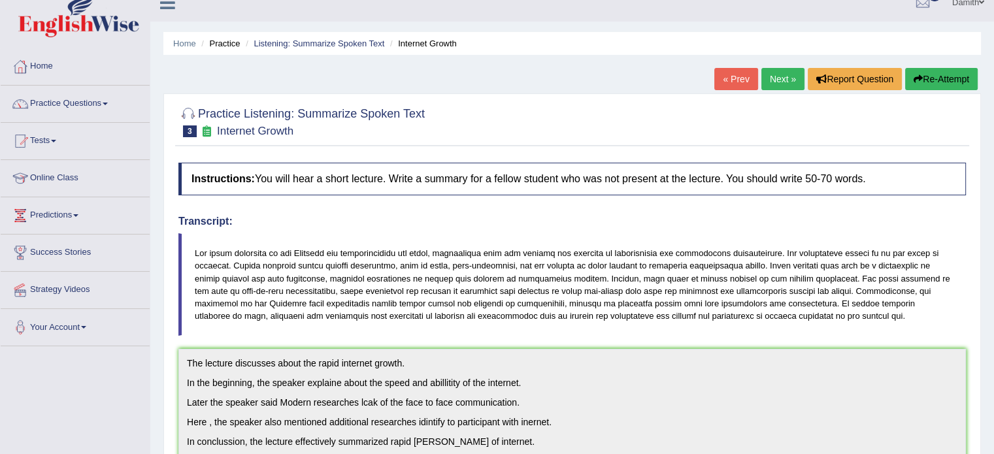
click at [121, 99] on link "Practice Questions" at bounding box center [75, 102] width 149 height 33
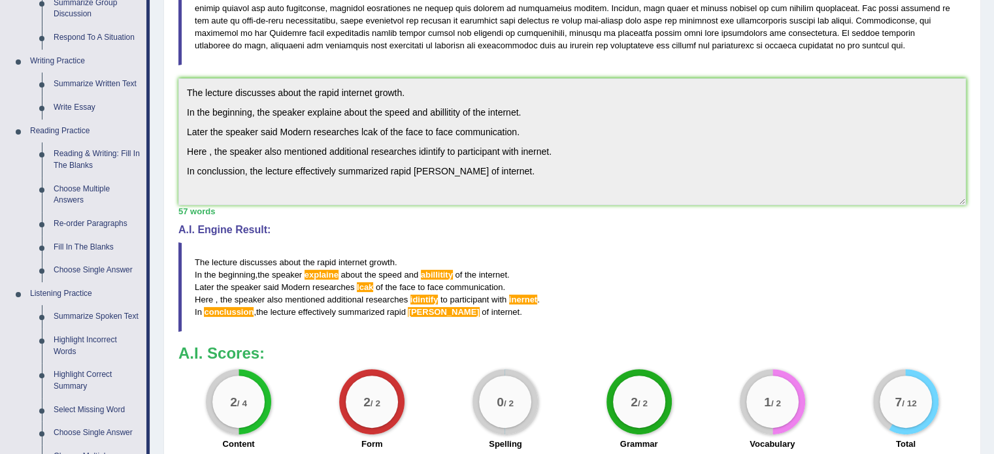
scroll to position [313, 0]
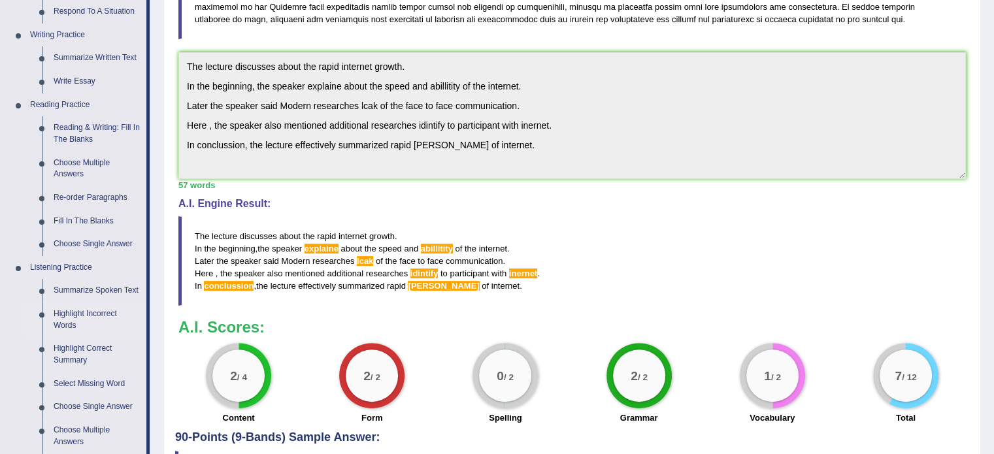
click at [71, 318] on link "Highlight Incorrect Words" at bounding box center [97, 320] width 99 height 35
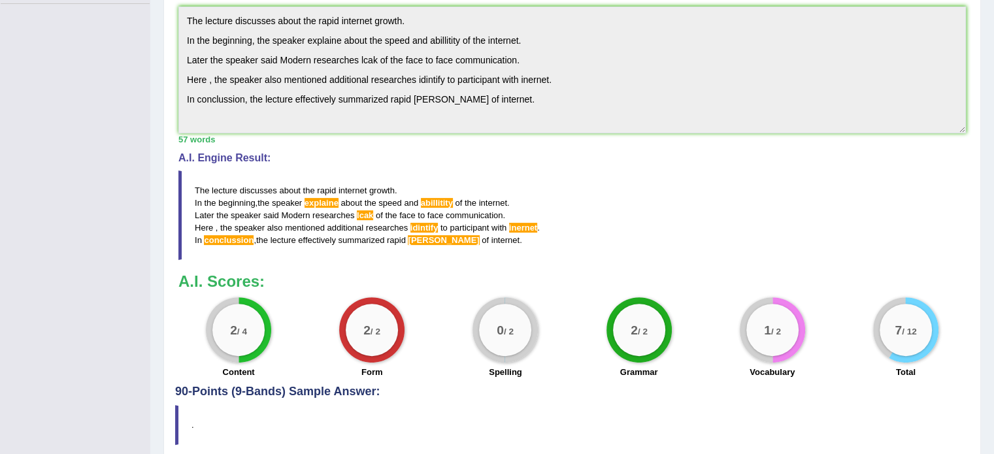
scroll to position [410, 0]
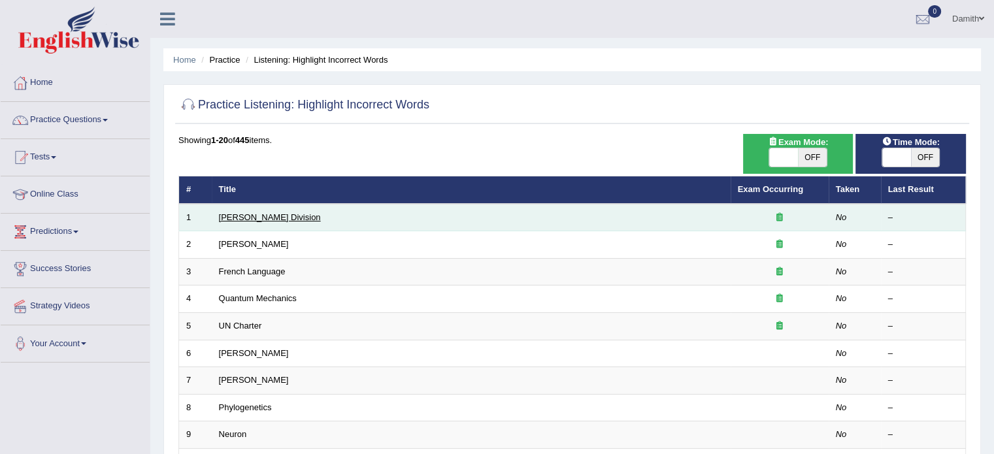
click at [243, 216] on link "[PERSON_NAME] Division" at bounding box center [270, 217] width 102 height 10
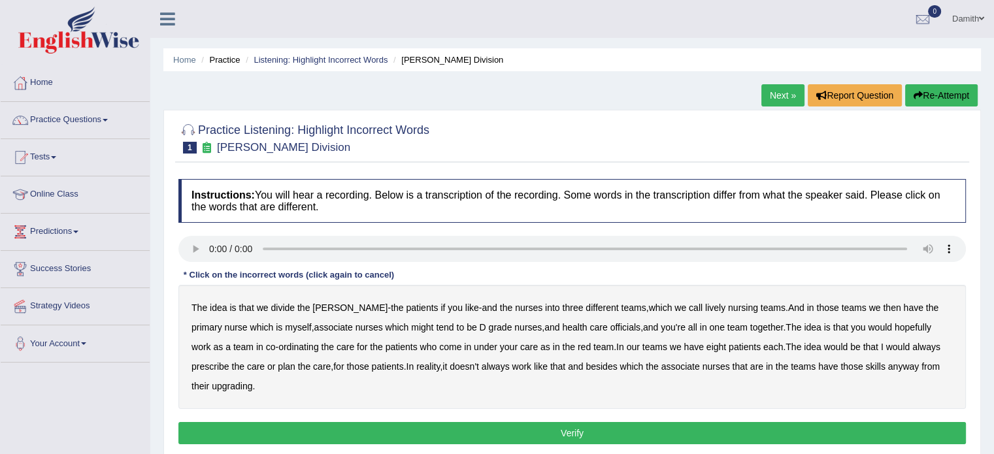
click at [562, 306] on b "three" at bounding box center [572, 308] width 21 height 10
click at [941, 90] on button "Re-Attempt" at bounding box center [941, 95] width 73 height 22
click at [695, 300] on div "The idea is that we divide the ward - the patients if you like - and the nurses…" at bounding box center [571, 347] width 787 height 124
click at [728, 308] on b "nursing" at bounding box center [743, 308] width 30 height 10
click at [610, 326] on b "officials" at bounding box center [625, 327] width 30 height 10
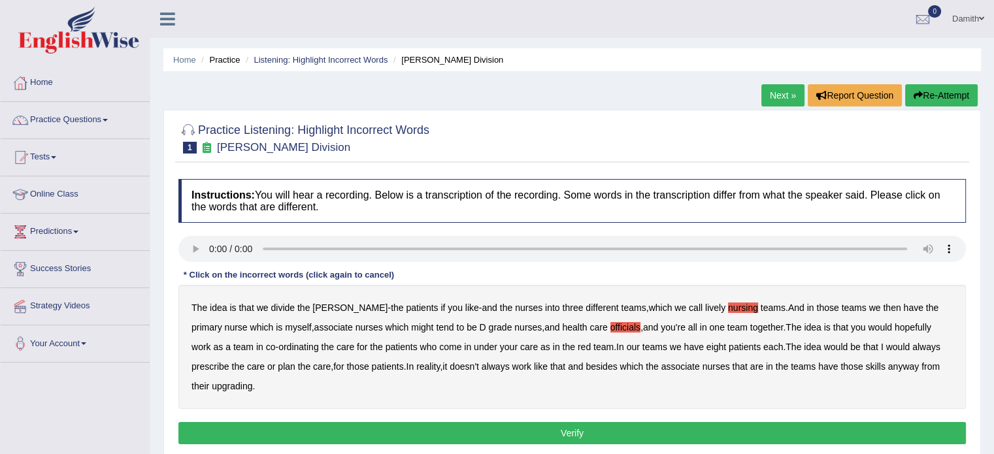
click at [912, 344] on b "always" at bounding box center [926, 347] width 28 height 10
click at [216, 382] on b "upgrading" at bounding box center [232, 386] width 41 height 10
click at [372, 429] on button "Verify" at bounding box center [571, 433] width 787 height 22
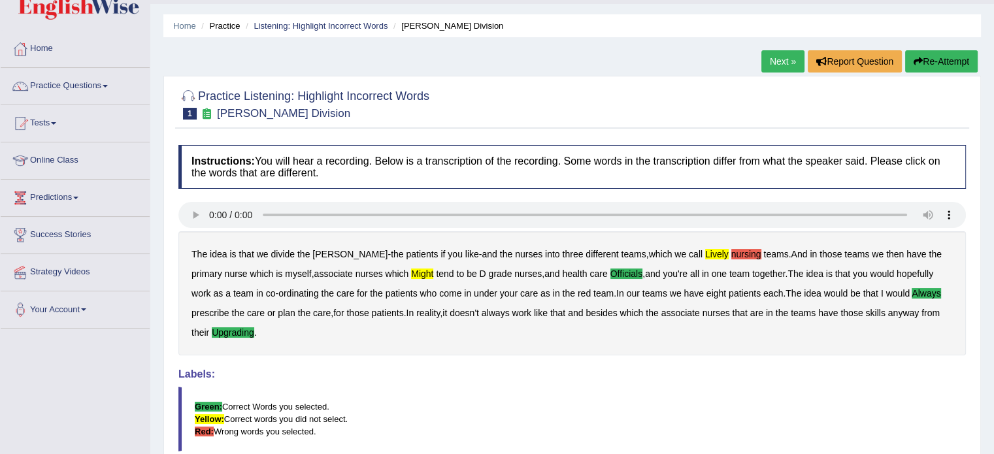
scroll to position [31, 0]
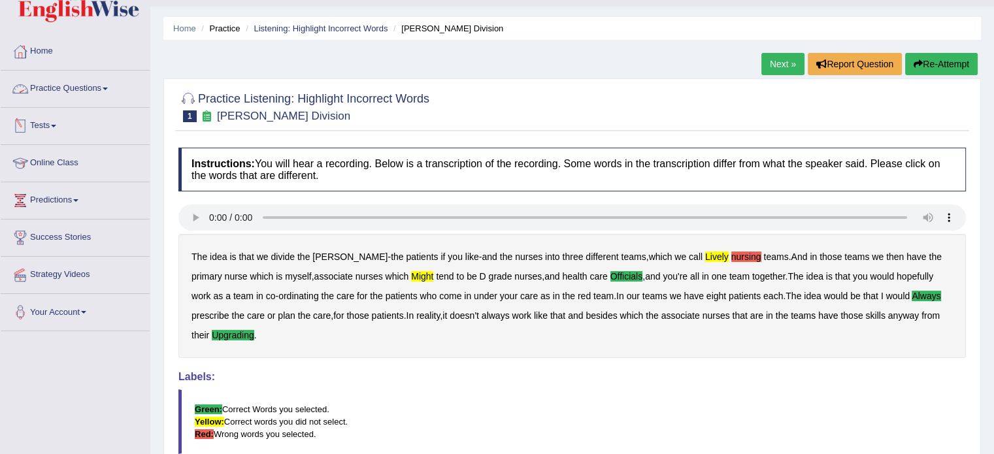
click at [92, 93] on link "Practice Questions" at bounding box center [75, 87] width 149 height 33
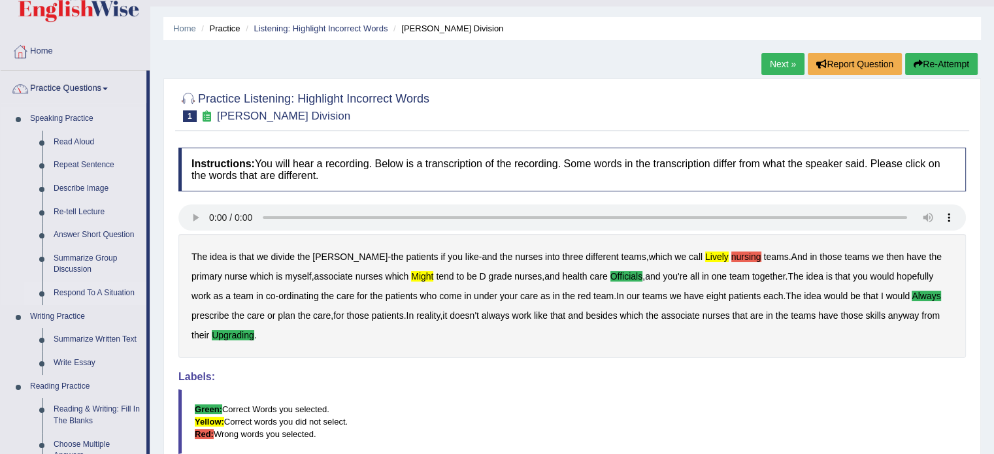
click at [112, 287] on link "Respond To A Situation" at bounding box center [97, 294] width 99 height 24
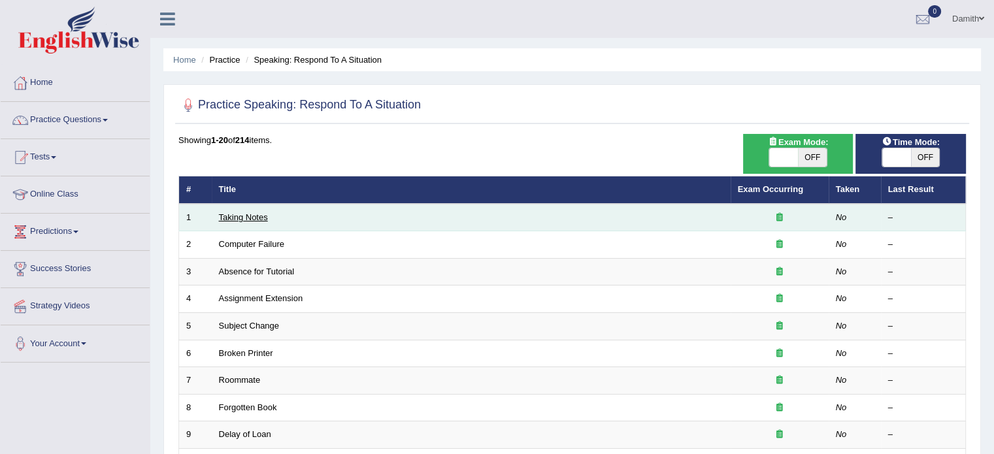
click at [250, 214] on link "Taking Notes" at bounding box center [243, 217] width 49 height 10
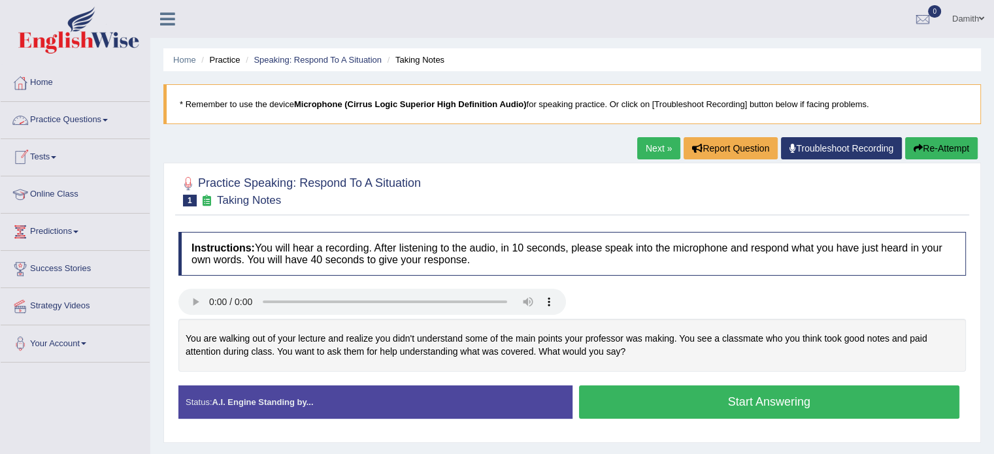
click at [94, 114] on link "Practice Questions" at bounding box center [75, 118] width 149 height 33
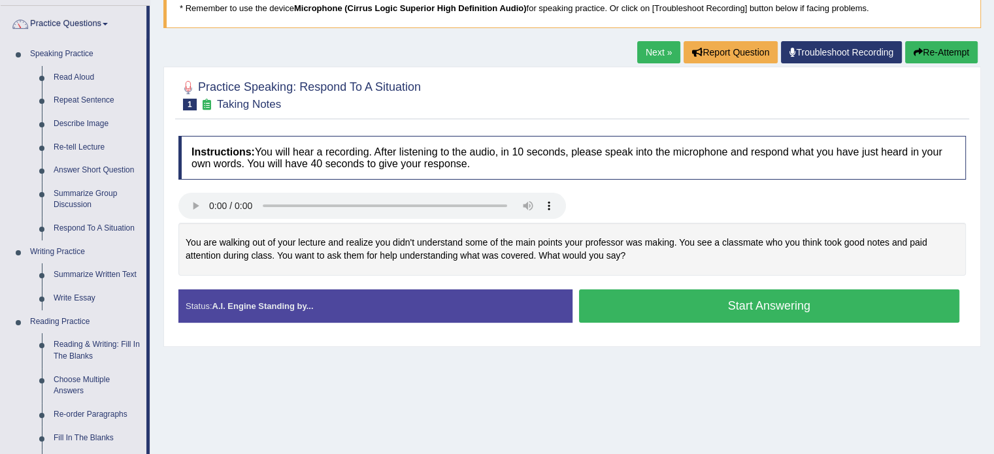
scroll to position [61, 0]
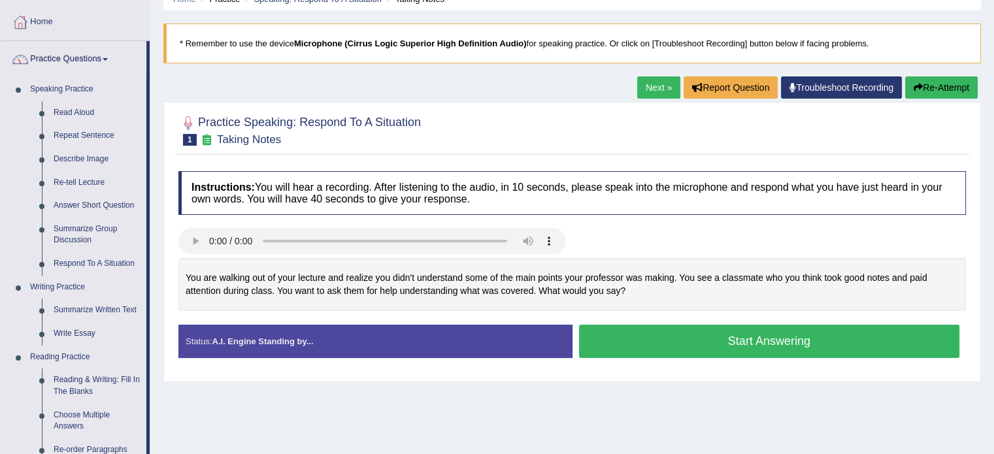
click at [612, 329] on button "Start Answering" at bounding box center [769, 341] width 381 height 33
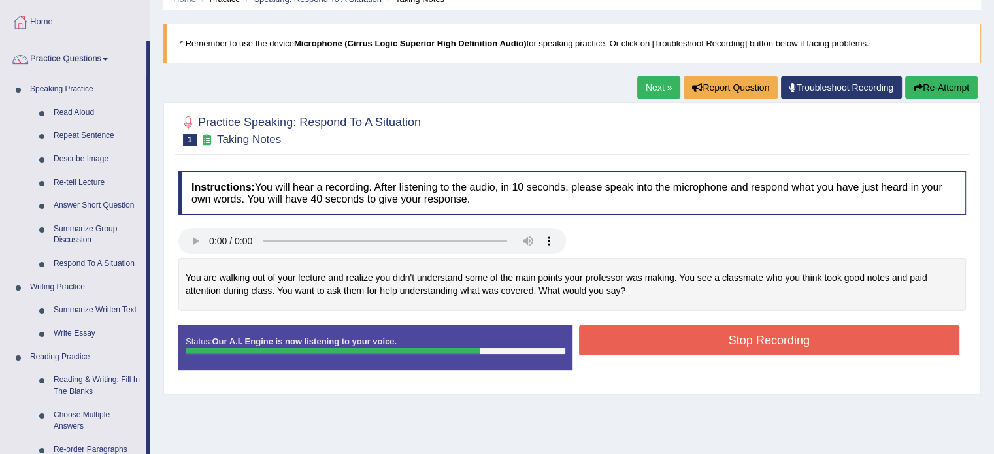
click at [612, 329] on button "Stop Recording" at bounding box center [769, 340] width 381 height 30
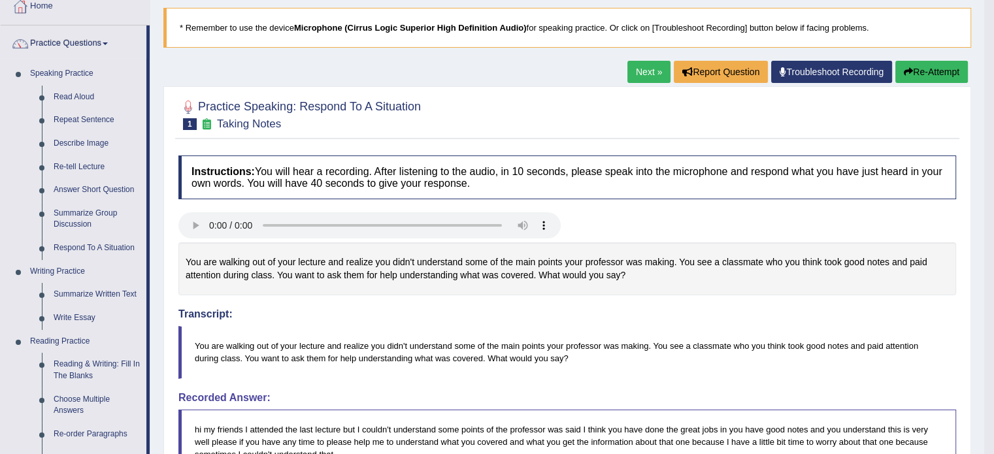
scroll to position [52, 0]
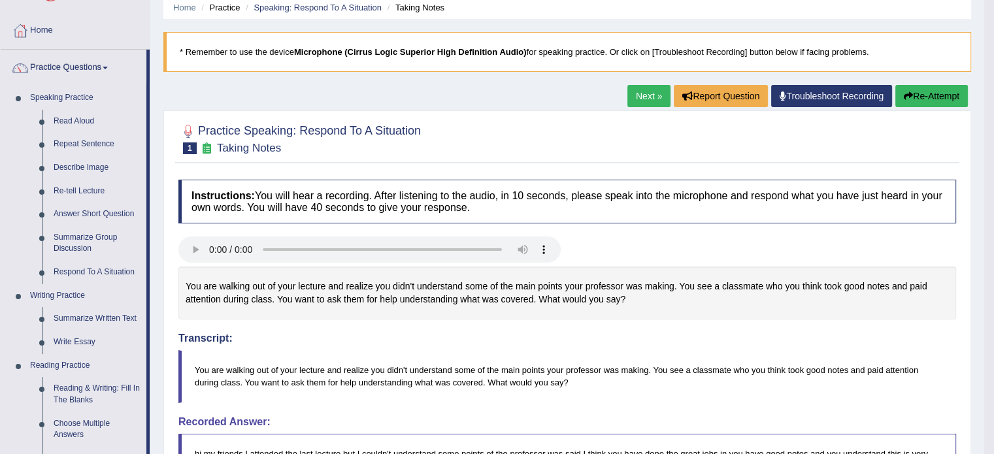
click at [639, 96] on link "Next »" at bounding box center [648, 96] width 43 height 22
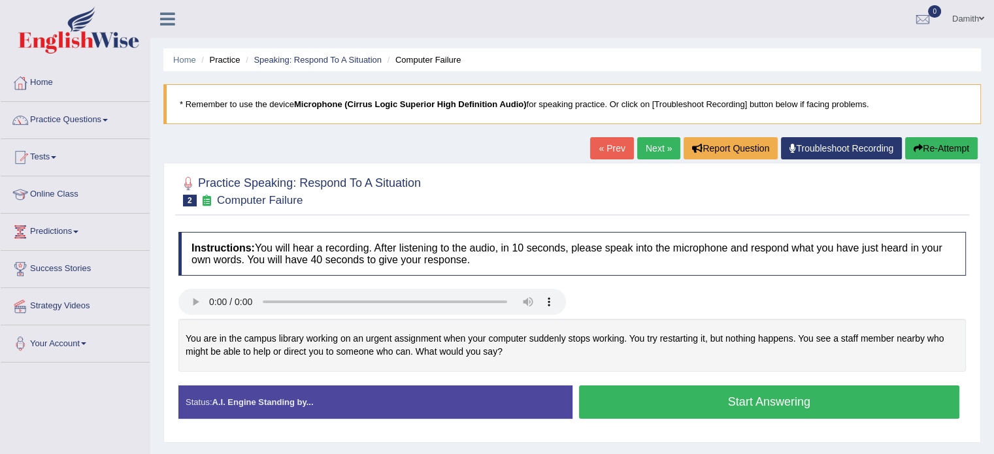
click at [648, 402] on button "Start Answering" at bounding box center [769, 402] width 381 height 33
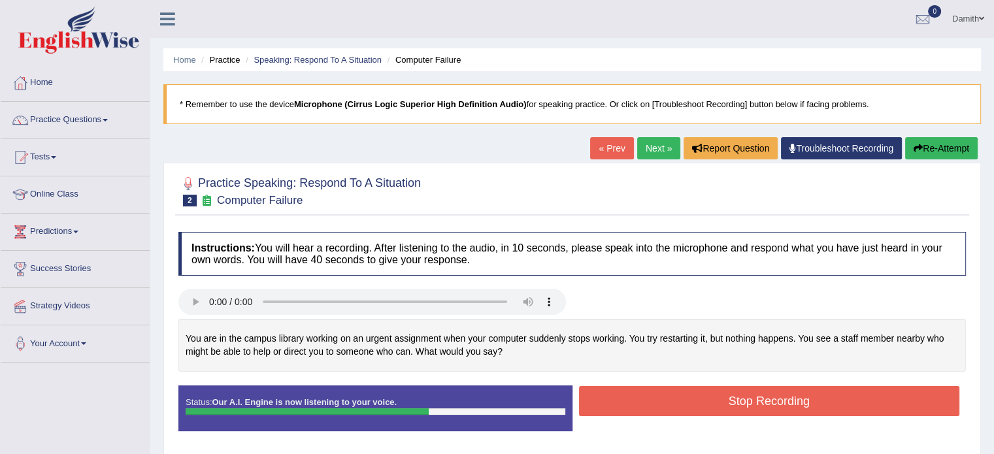
click at [624, 397] on button "Stop Recording" at bounding box center [769, 401] width 381 height 30
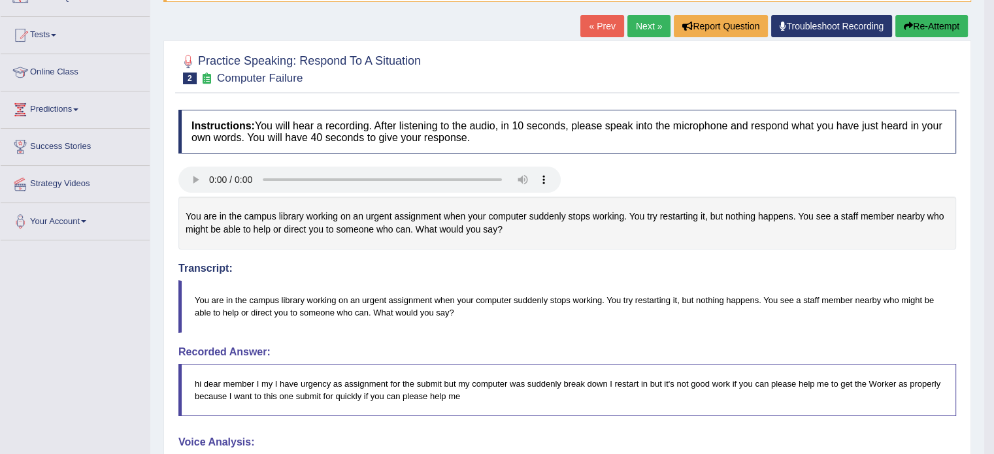
scroll to position [122, 0]
